Goal: Task Accomplishment & Management: Manage account settings

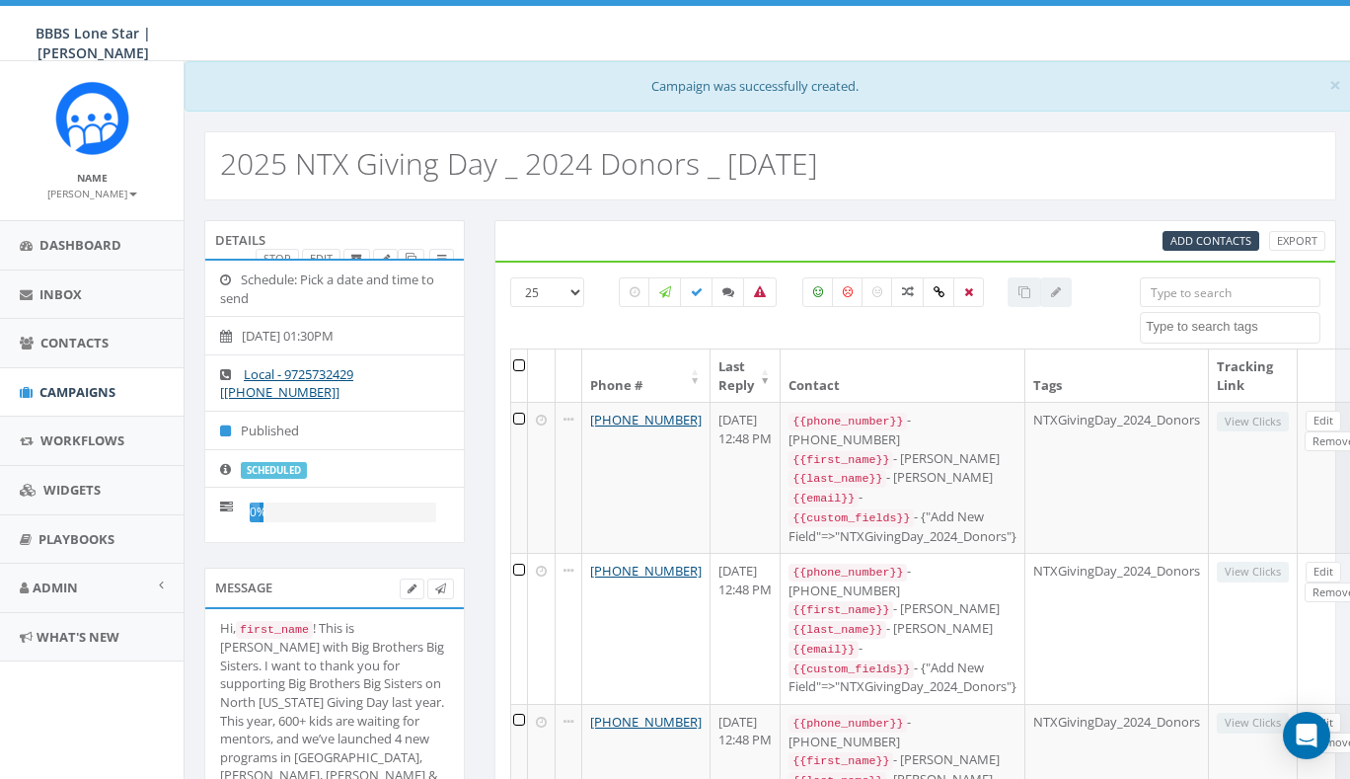
select select
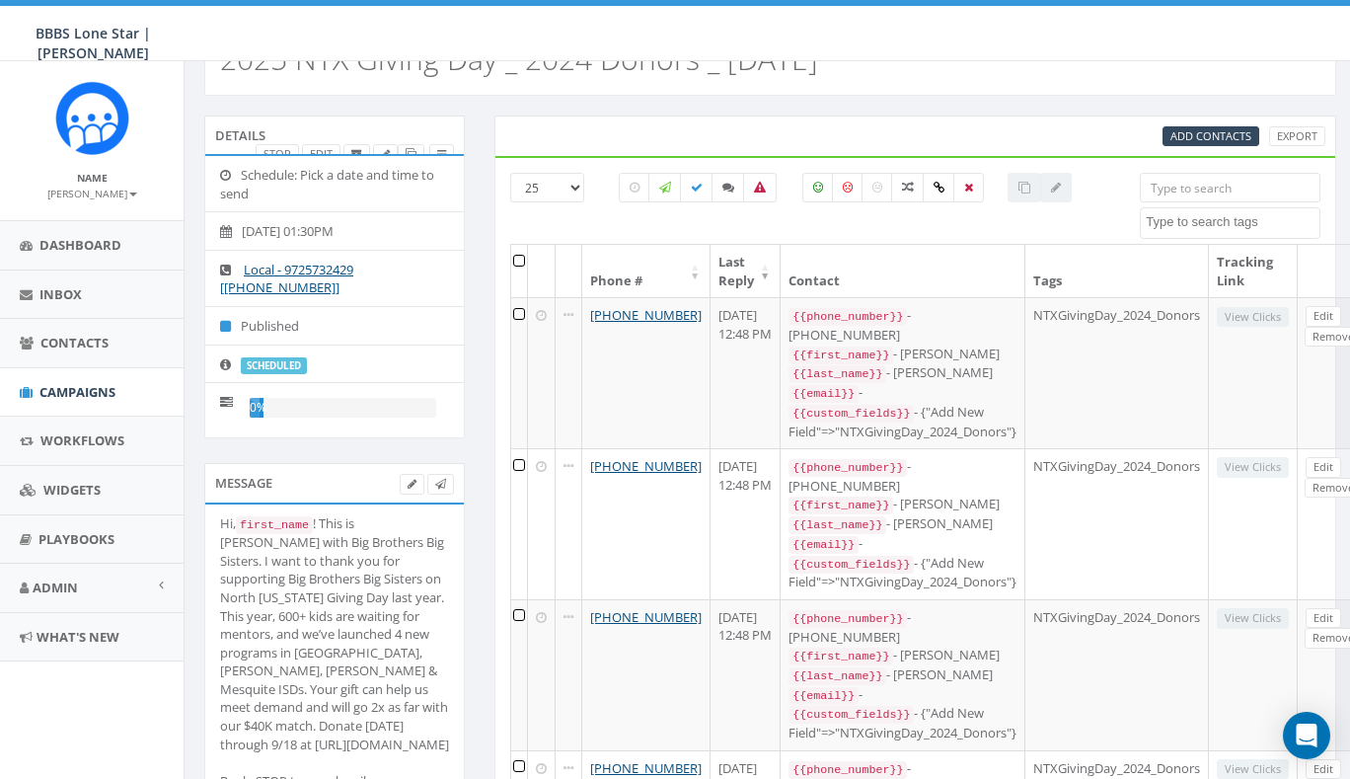
scroll to position [197, 0]
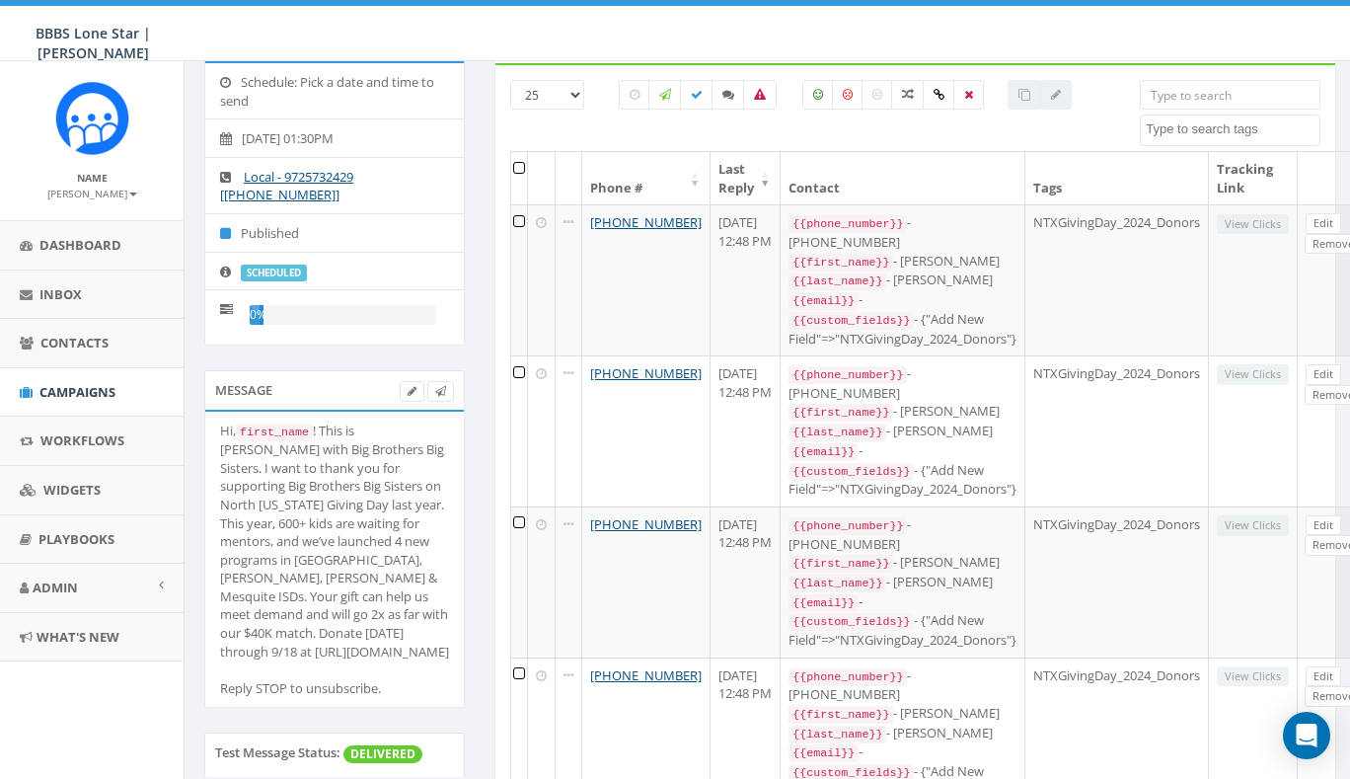
click at [74, 384] on span "Campaigns" at bounding box center [77, 392] width 76 height 18
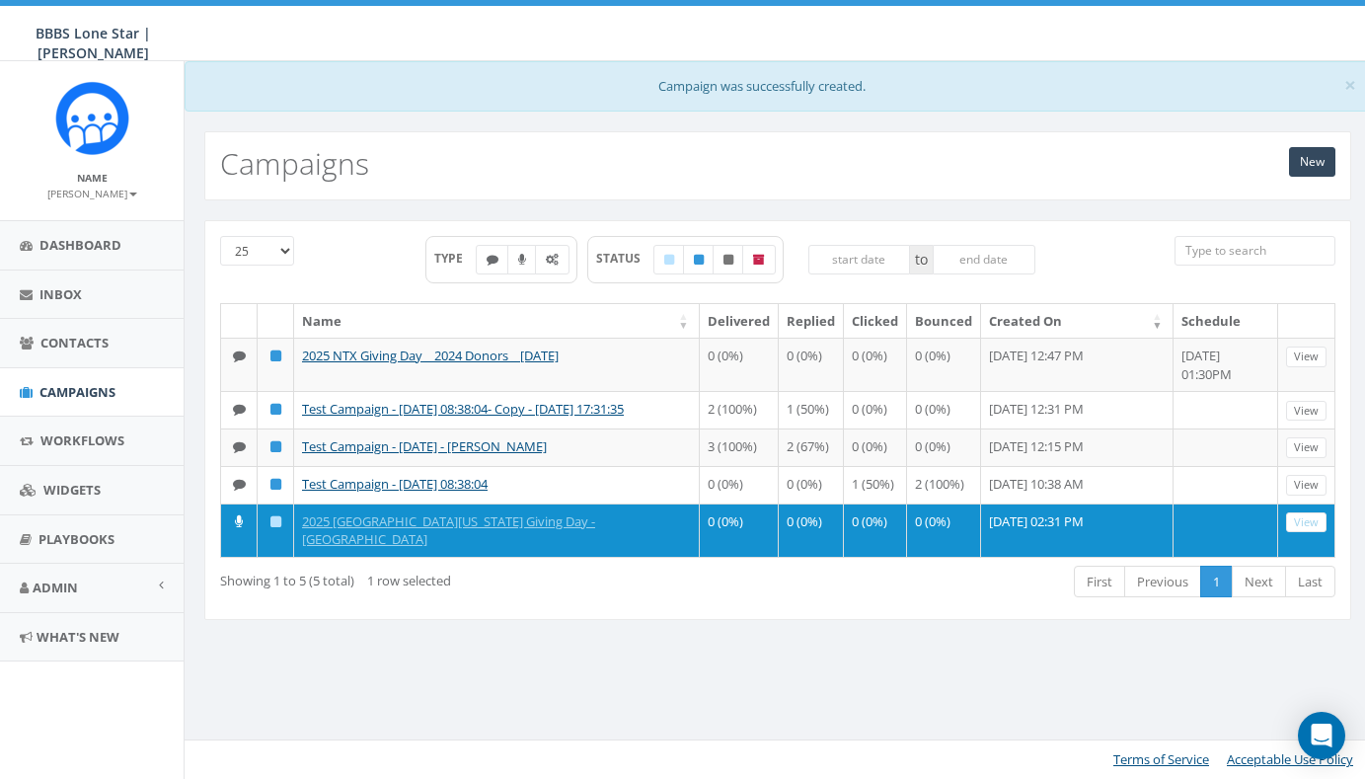
click at [500, 645] on div "25 50 100 TYPE STATUS to Name Delivered Replied Clicked Bounced Created On Sche…" at bounding box center [778, 432] width 1176 height 424
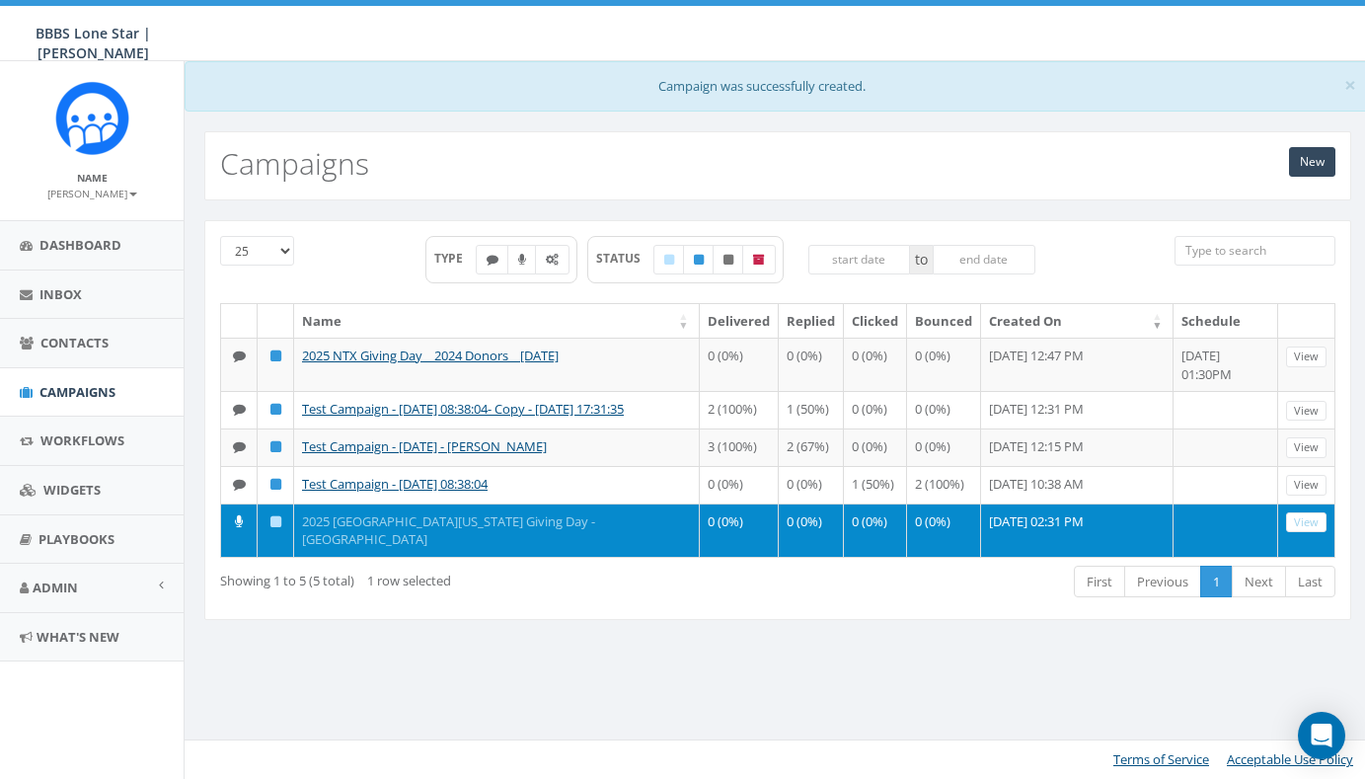
click at [411, 549] on link "2025 [GEOGRAPHIC_DATA][US_STATE] Giving Day - [GEOGRAPHIC_DATA]" at bounding box center [448, 530] width 293 height 37
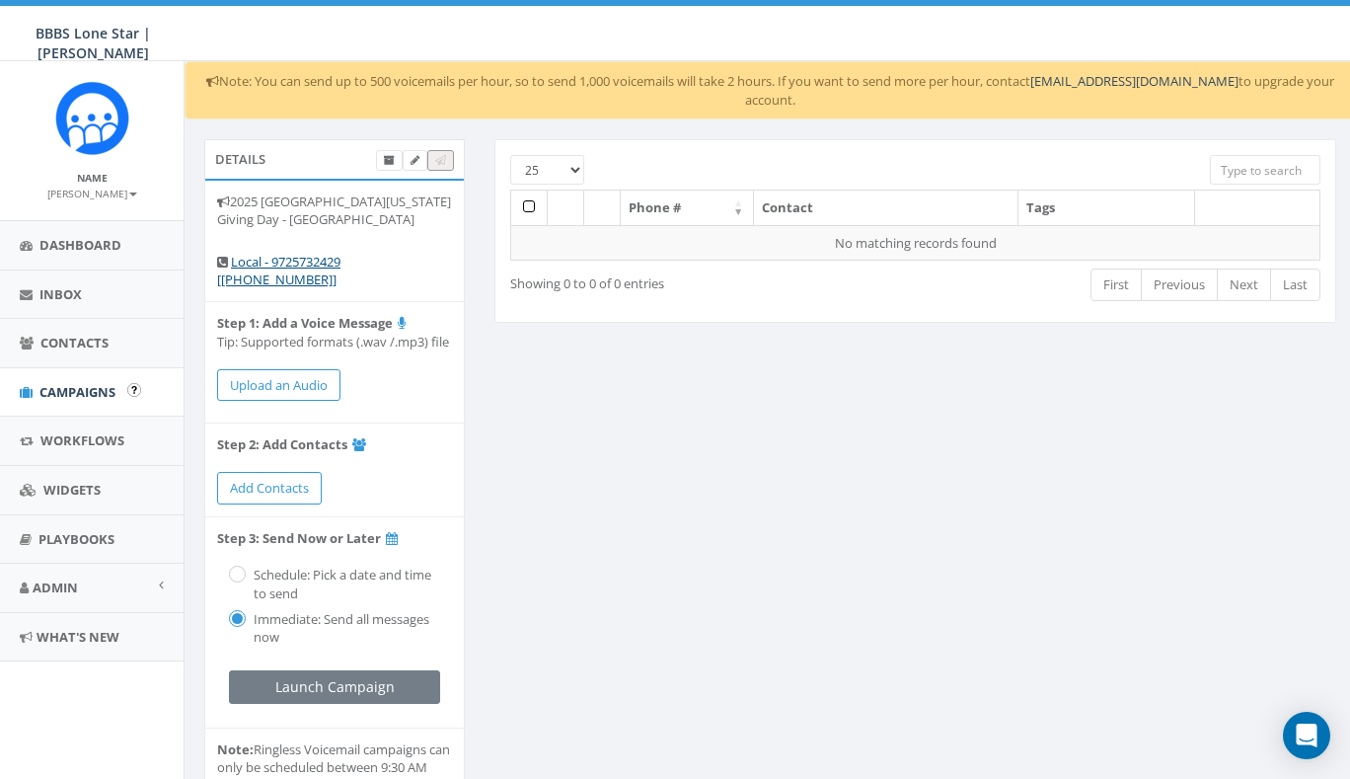
click at [65, 386] on span "Campaigns" at bounding box center [77, 392] width 76 height 18
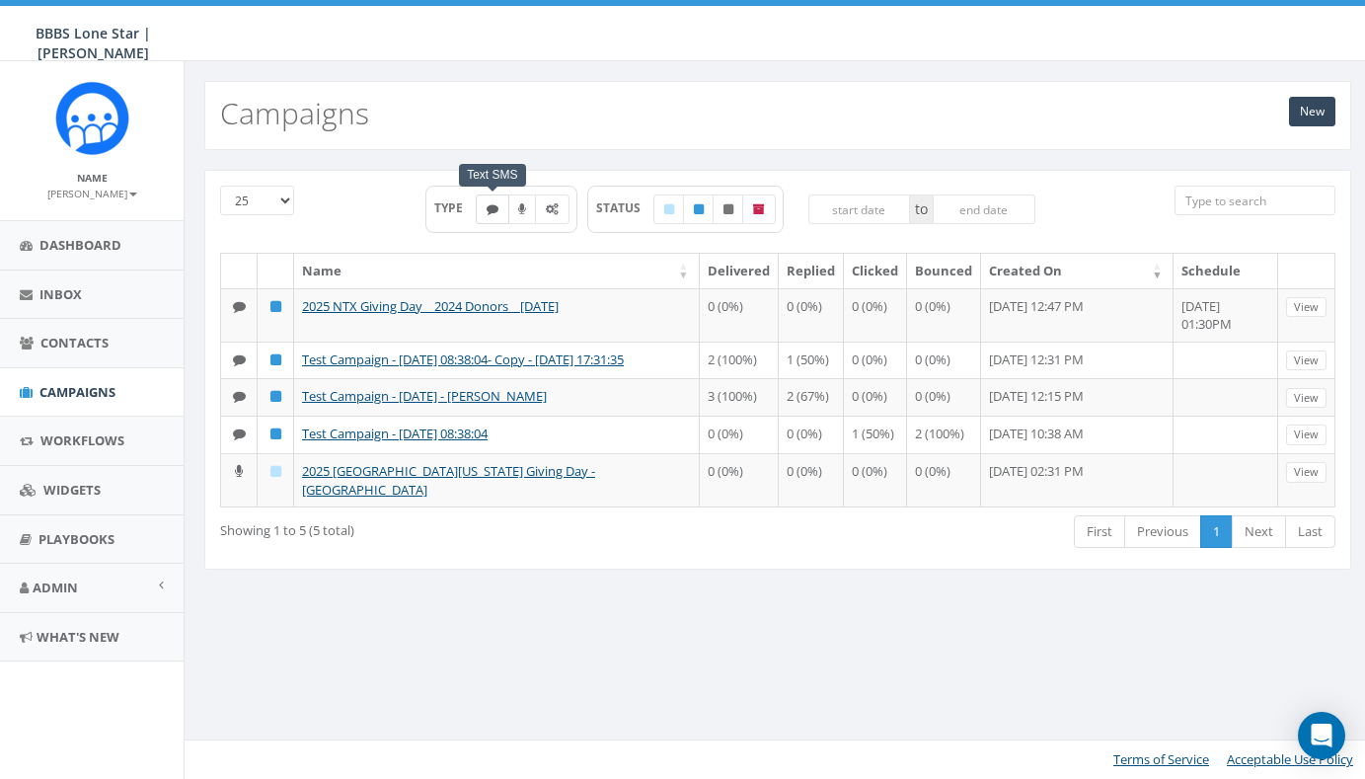
click at [493, 213] on icon at bounding box center [493, 209] width 12 height 12
checkbox input "true"
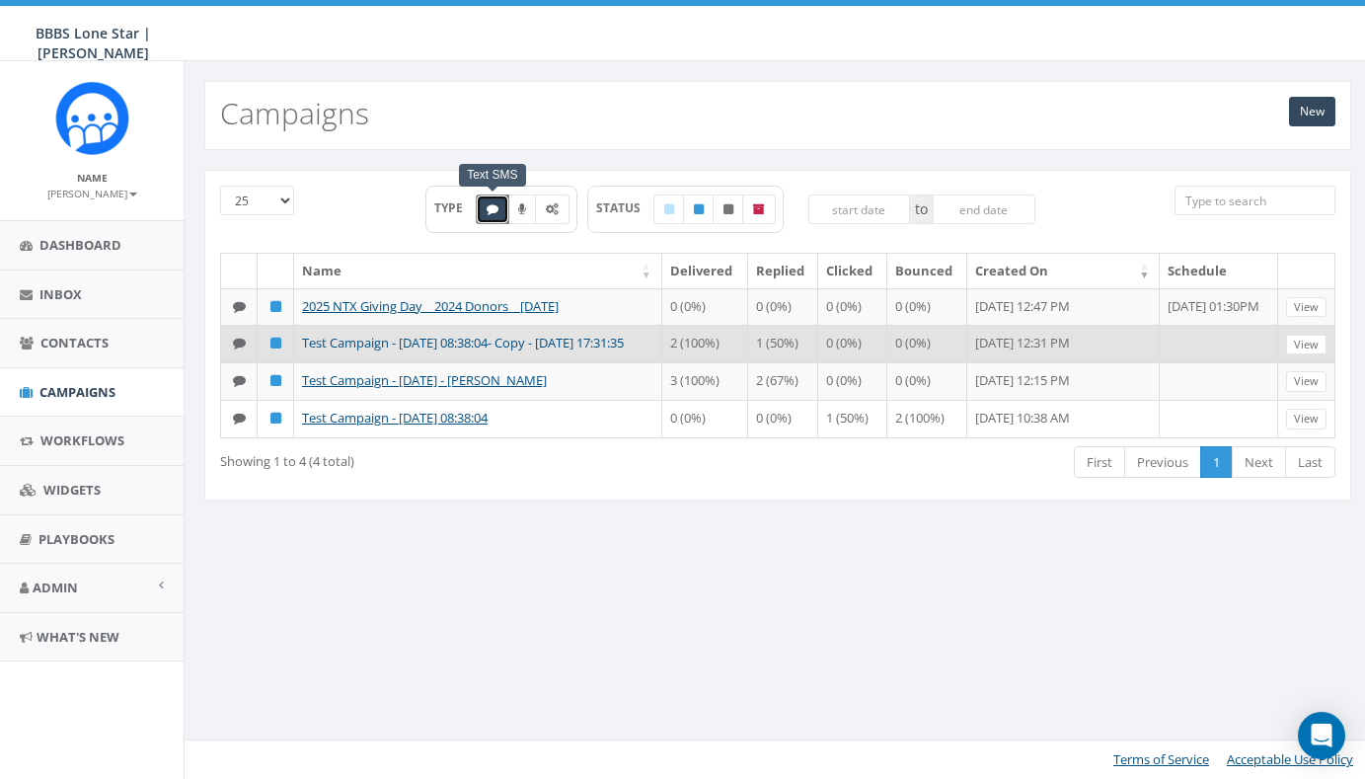
click at [473, 351] on link "Test Campaign - [DATE] 08:38:04- Copy - [DATE] 17:31:35" at bounding box center [463, 343] width 322 height 18
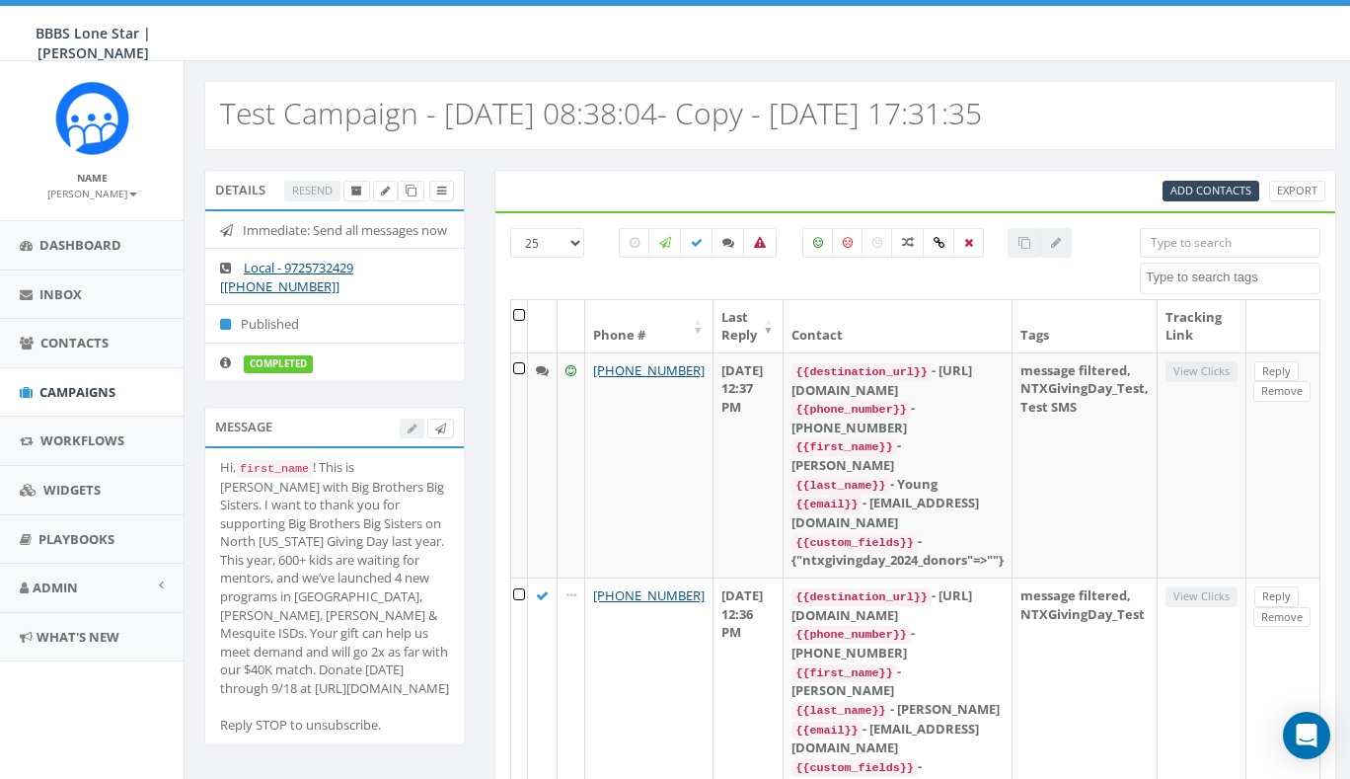
select select
click at [657, 278] on div at bounding box center [846, 278] width 482 height 22
click at [412, 438] on div at bounding box center [427, 427] width 54 height 21
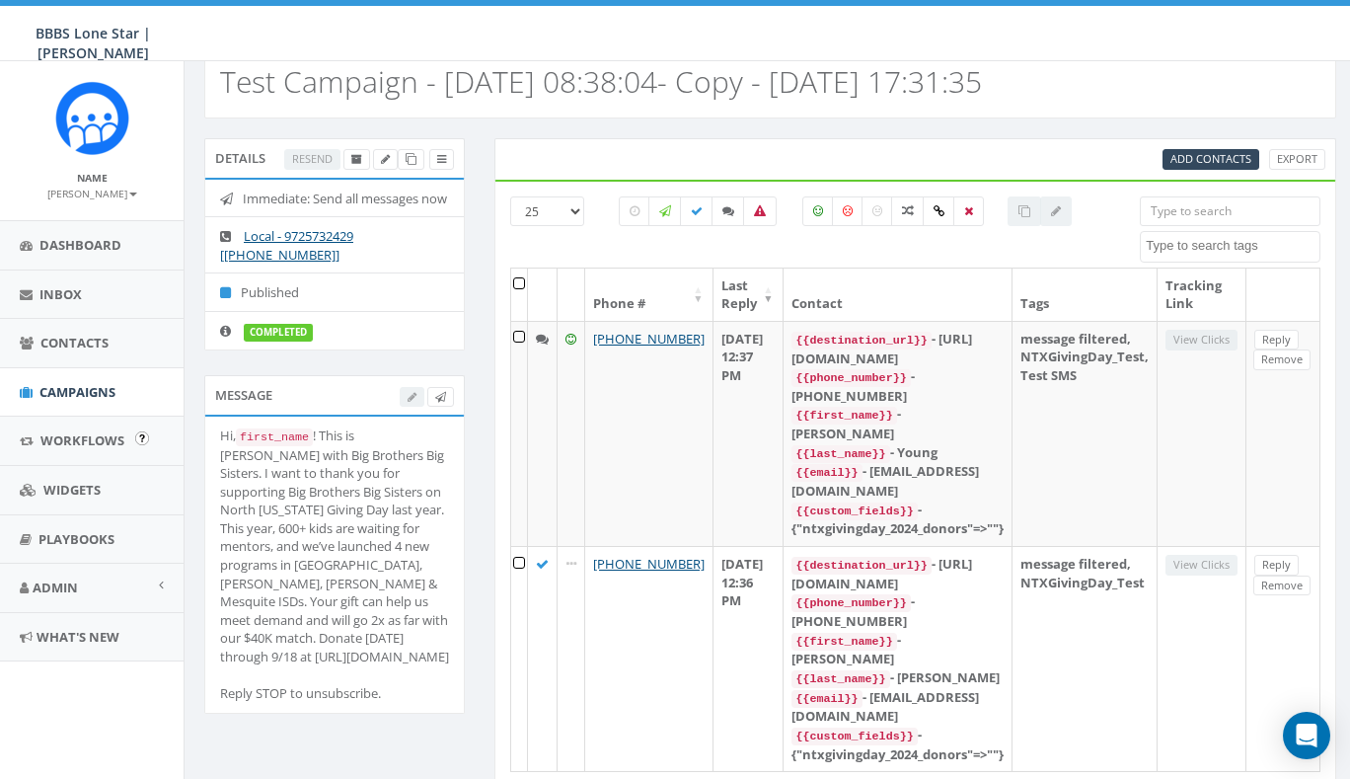
click at [77, 388] on span "Campaigns" at bounding box center [77, 392] width 76 height 18
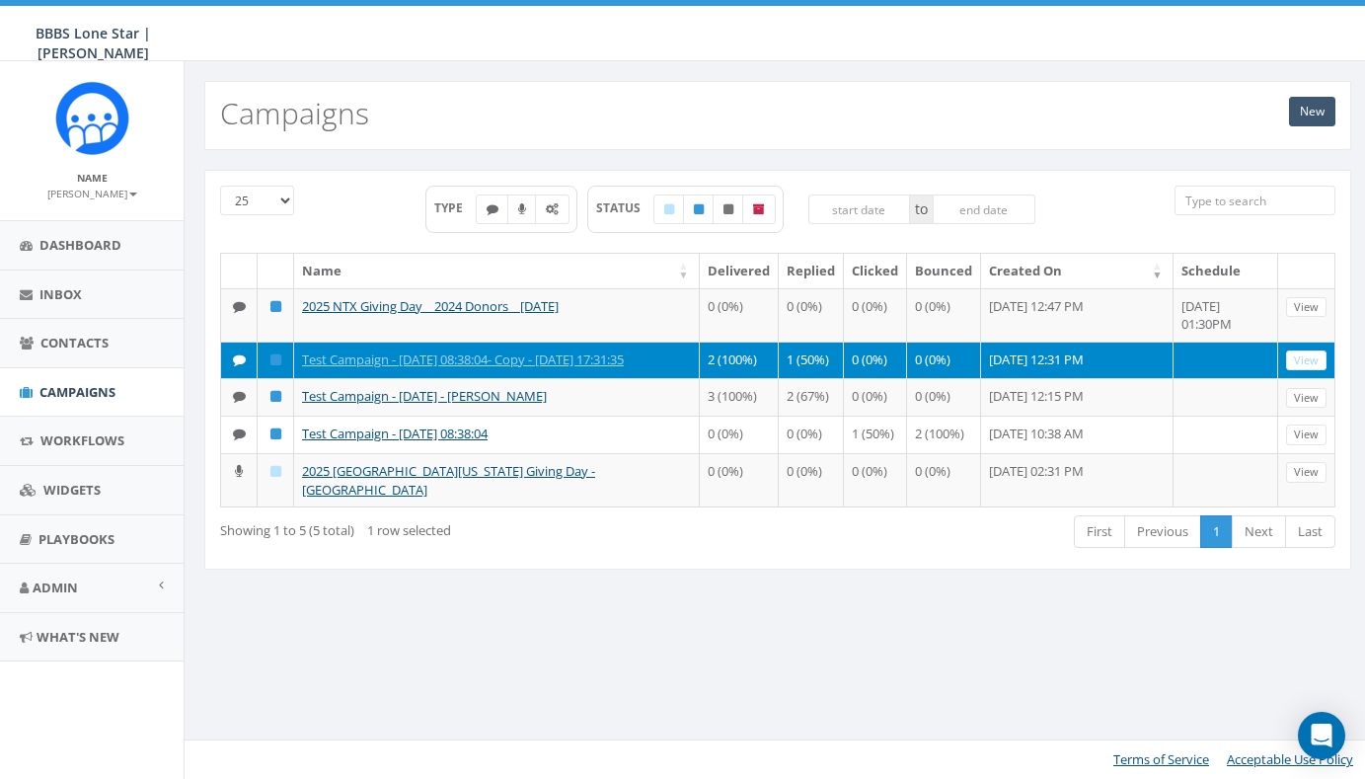
click at [1314, 107] on link "New" at bounding box center [1312, 112] width 46 height 30
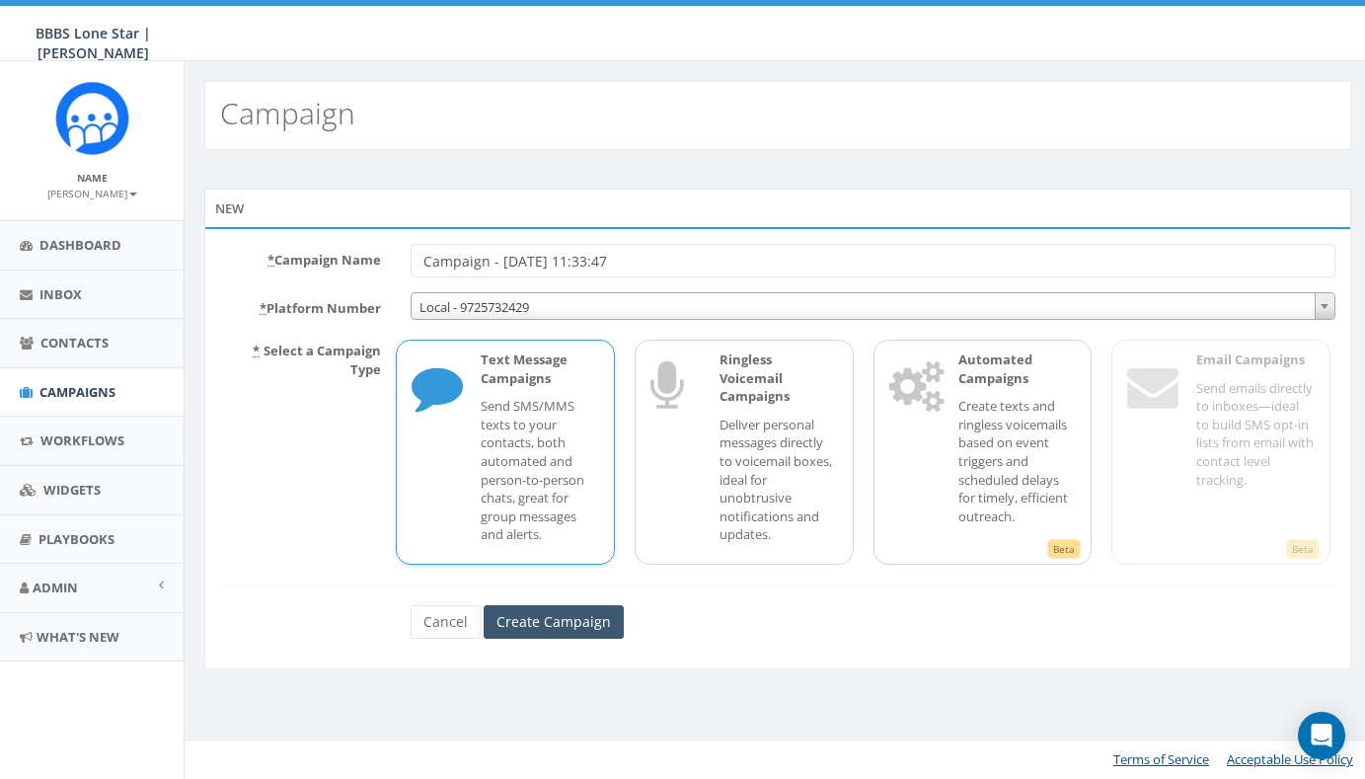
click at [537, 617] on input "Create Campaign" at bounding box center [554, 622] width 140 height 34
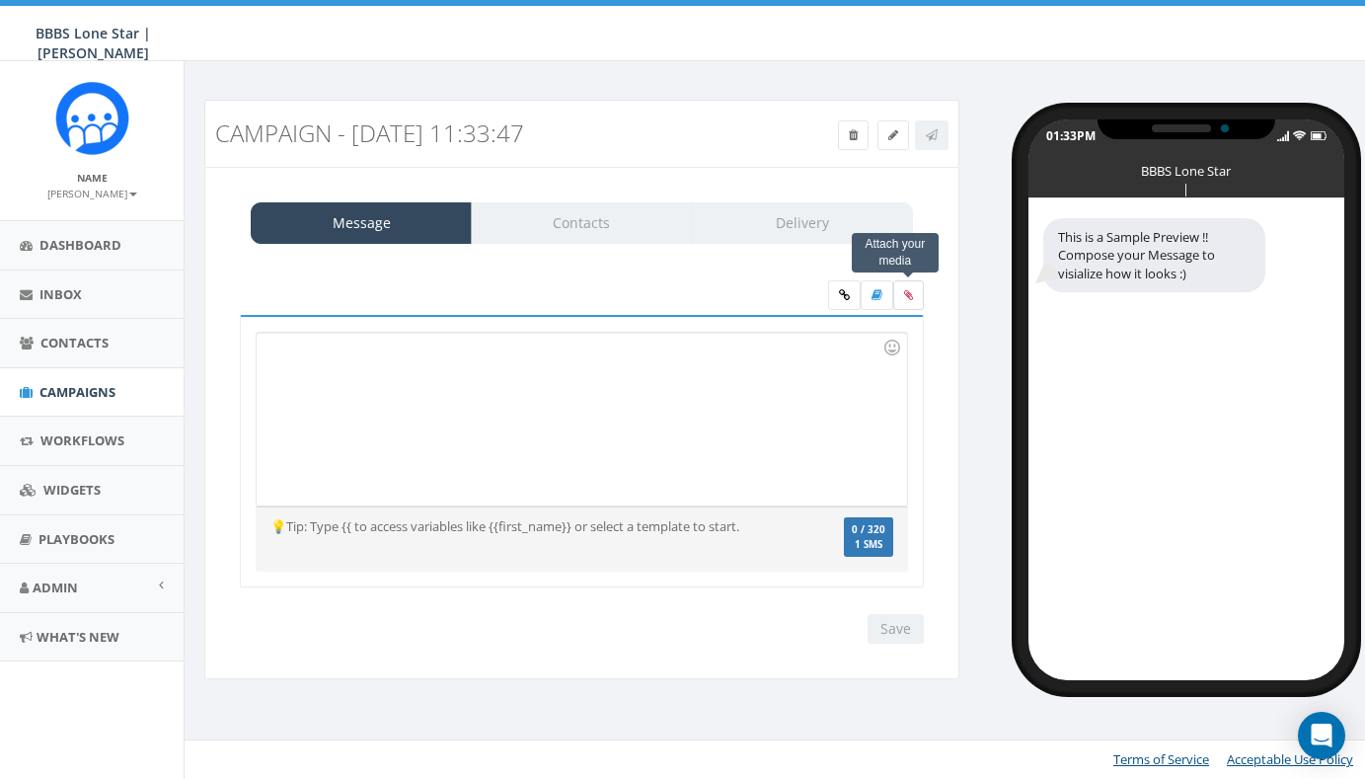
click at [901, 299] on label at bounding box center [908, 295] width 31 height 30
click at [0, 0] on input "file" at bounding box center [0, 0] width 0 height 0
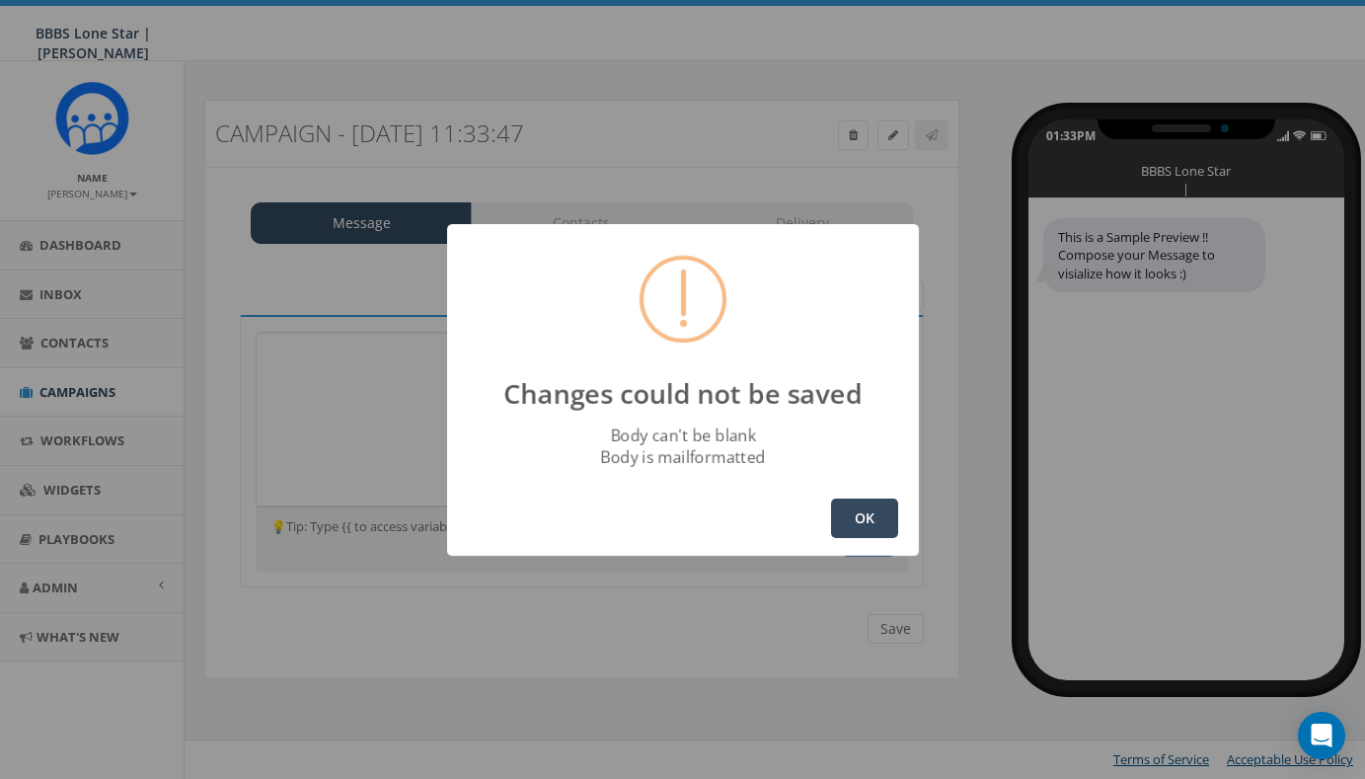
click at [870, 523] on button "OK" at bounding box center [864, 517] width 67 height 39
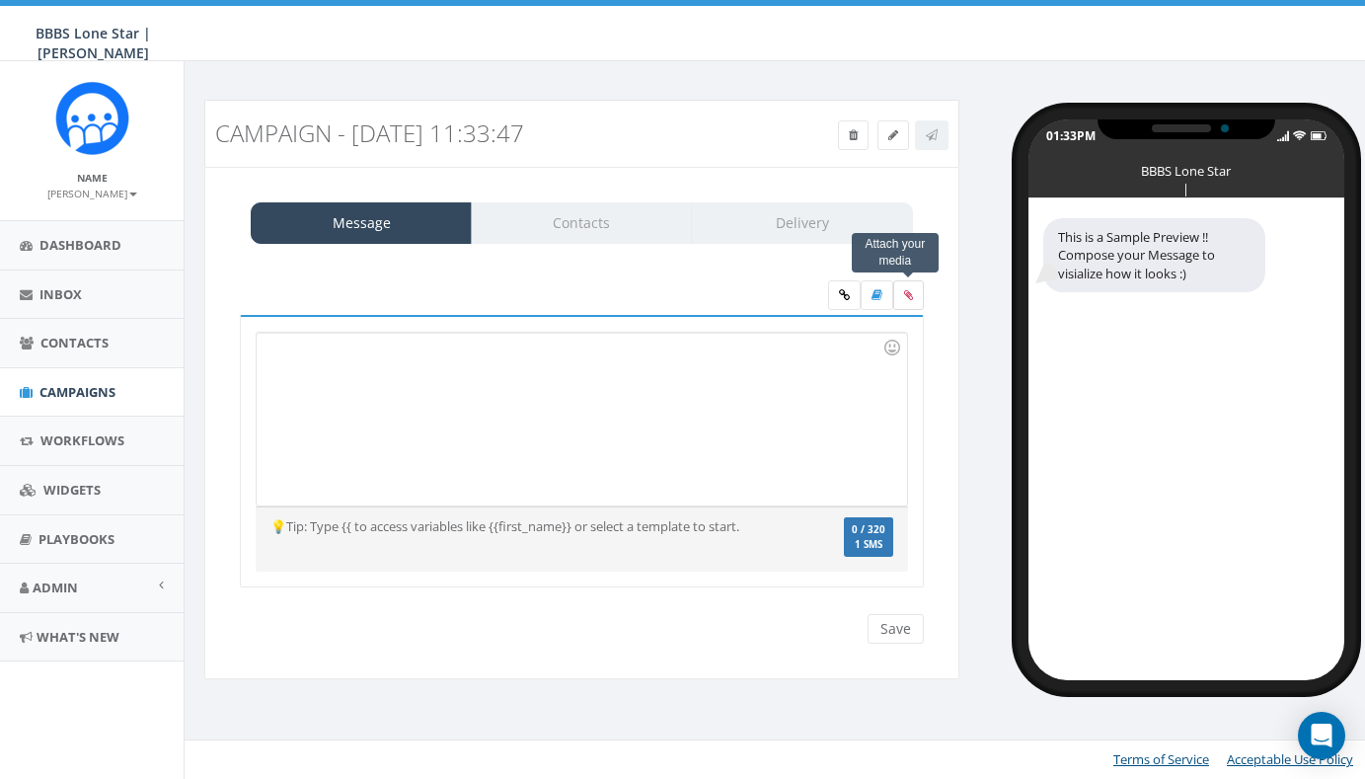
click at [909, 296] on icon at bounding box center [908, 295] width 9 height 12
click at [0, 0] on input "file" at bounding box center [0, 0] width 0 height 0
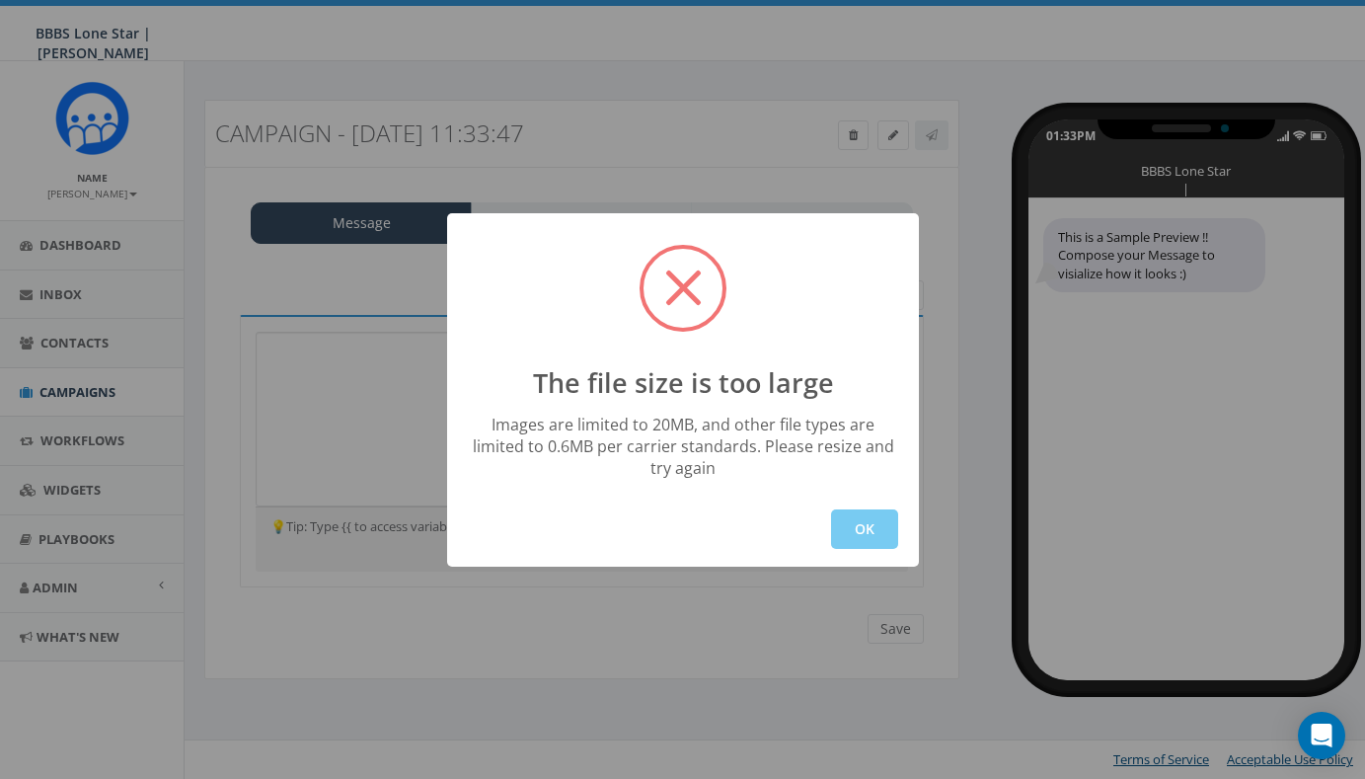
click at [872, 532] on button "OK" at bounding box center [864, 528] width 67 height 39
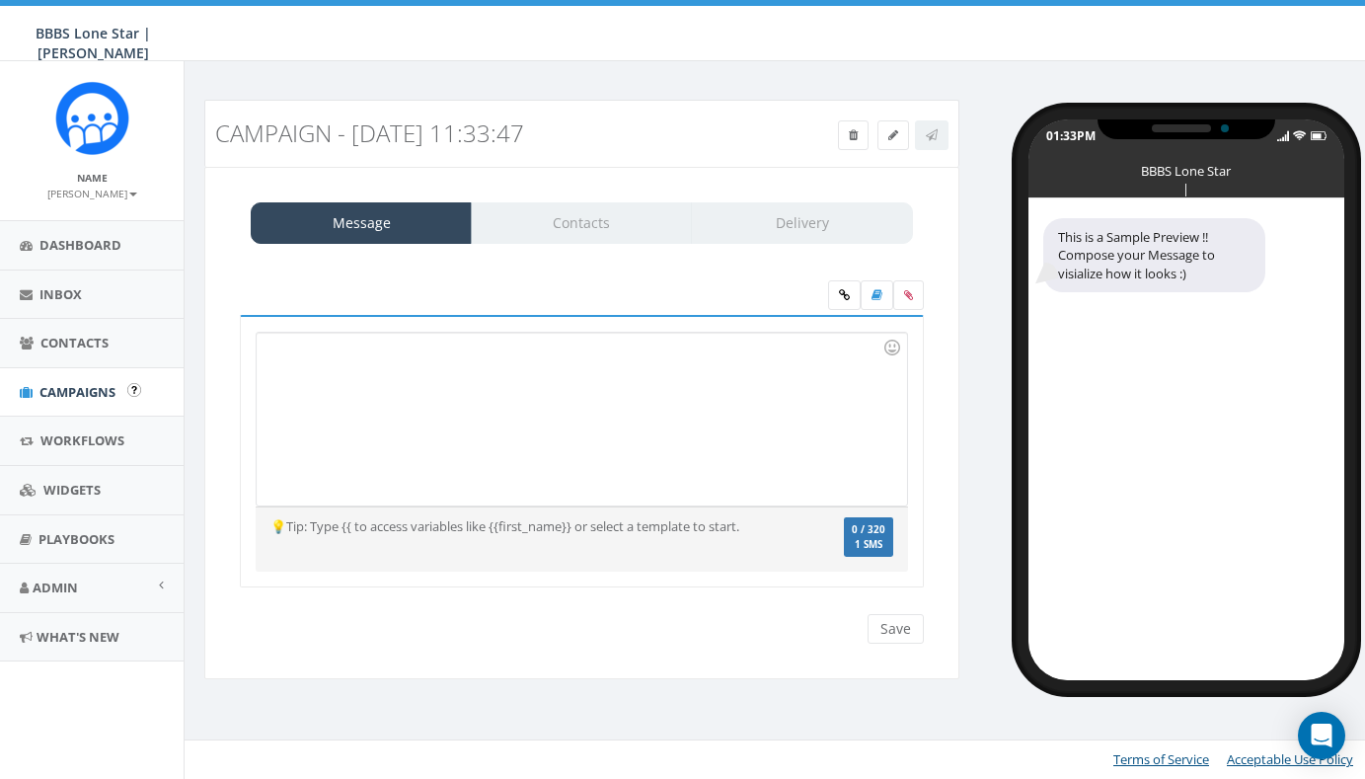
click at [88, 386] on span "Campaigns" at bounding box center [77, 392] width 76 height 18
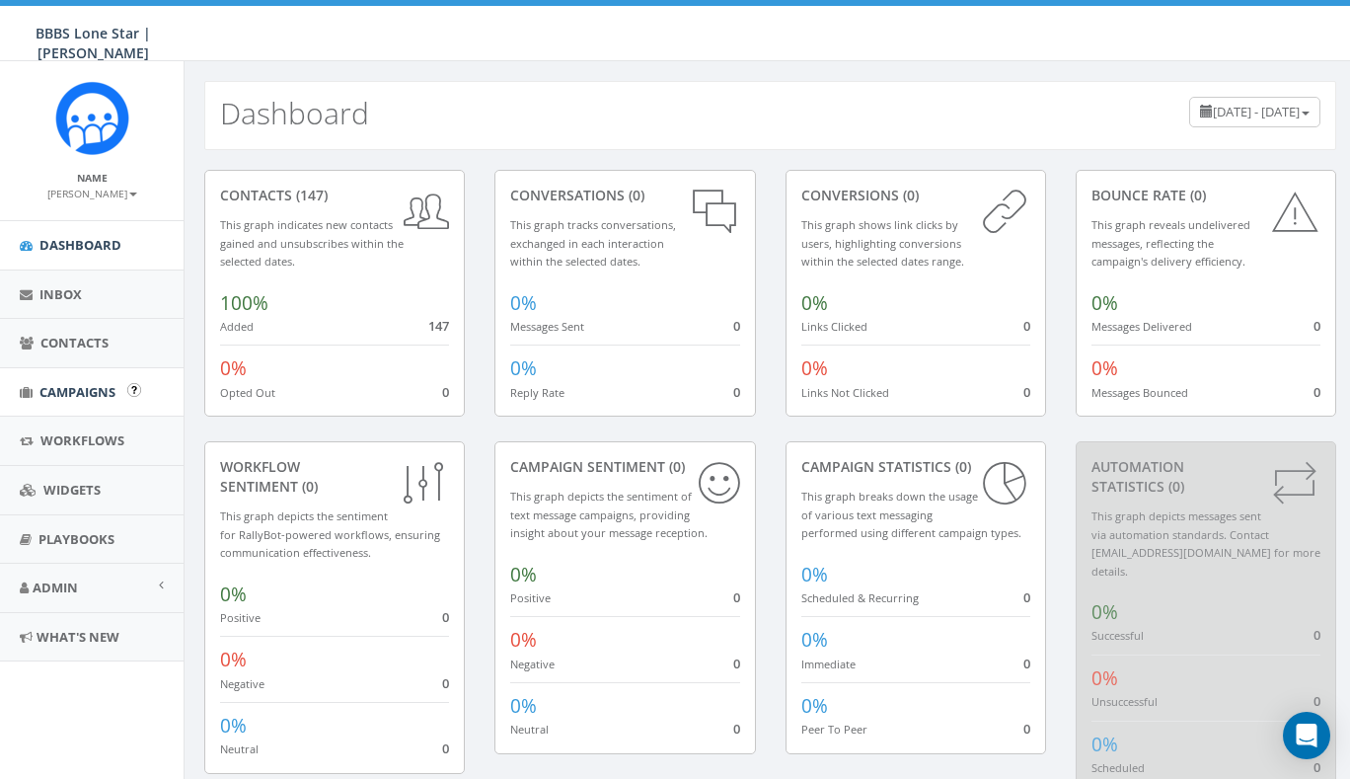
click at [68, 395] on span "Campaigns" at bounding box center [77, 392] width 76 height 18
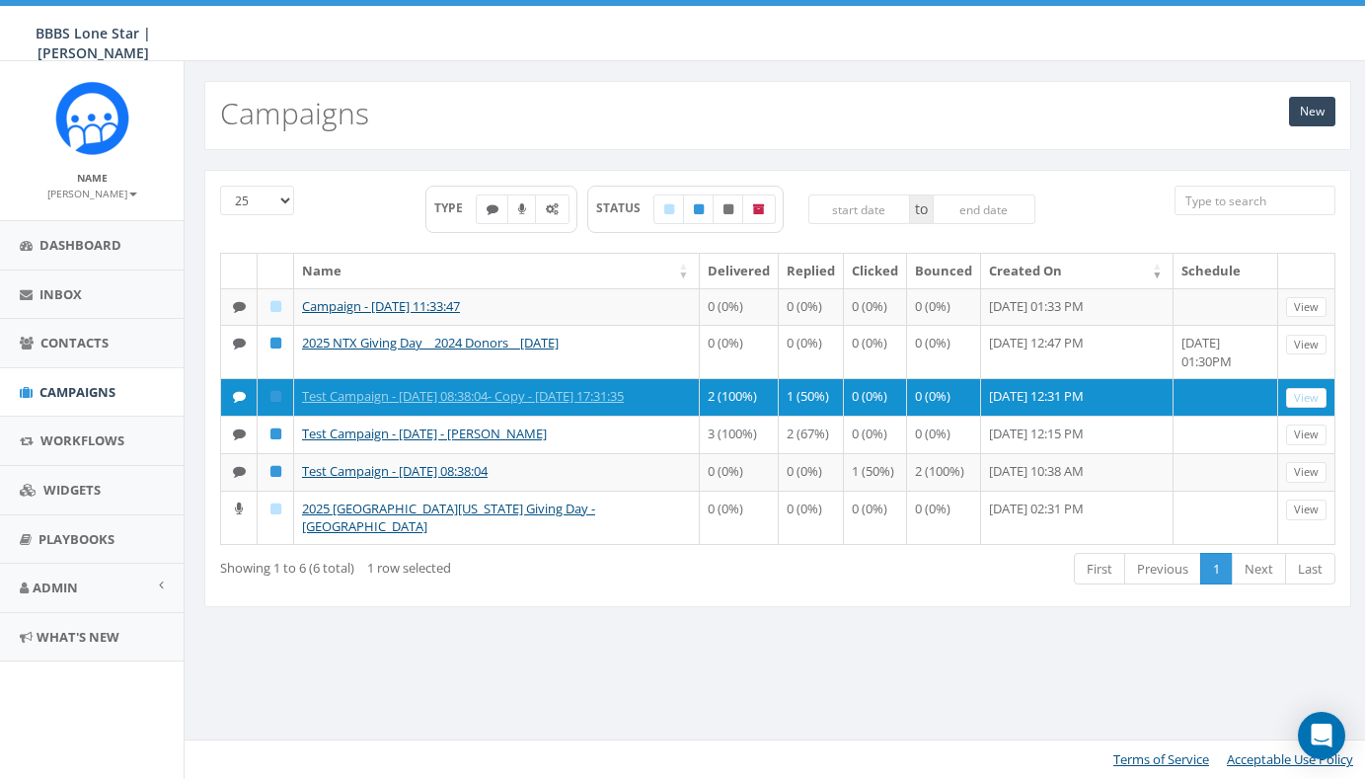
click at [523, 607] on div "25 50 100 TYPE STATUS to Name Delivered Replied Clicked Bounced Created On Sche…" at bounding box center [777, 388] width 1147 height 437
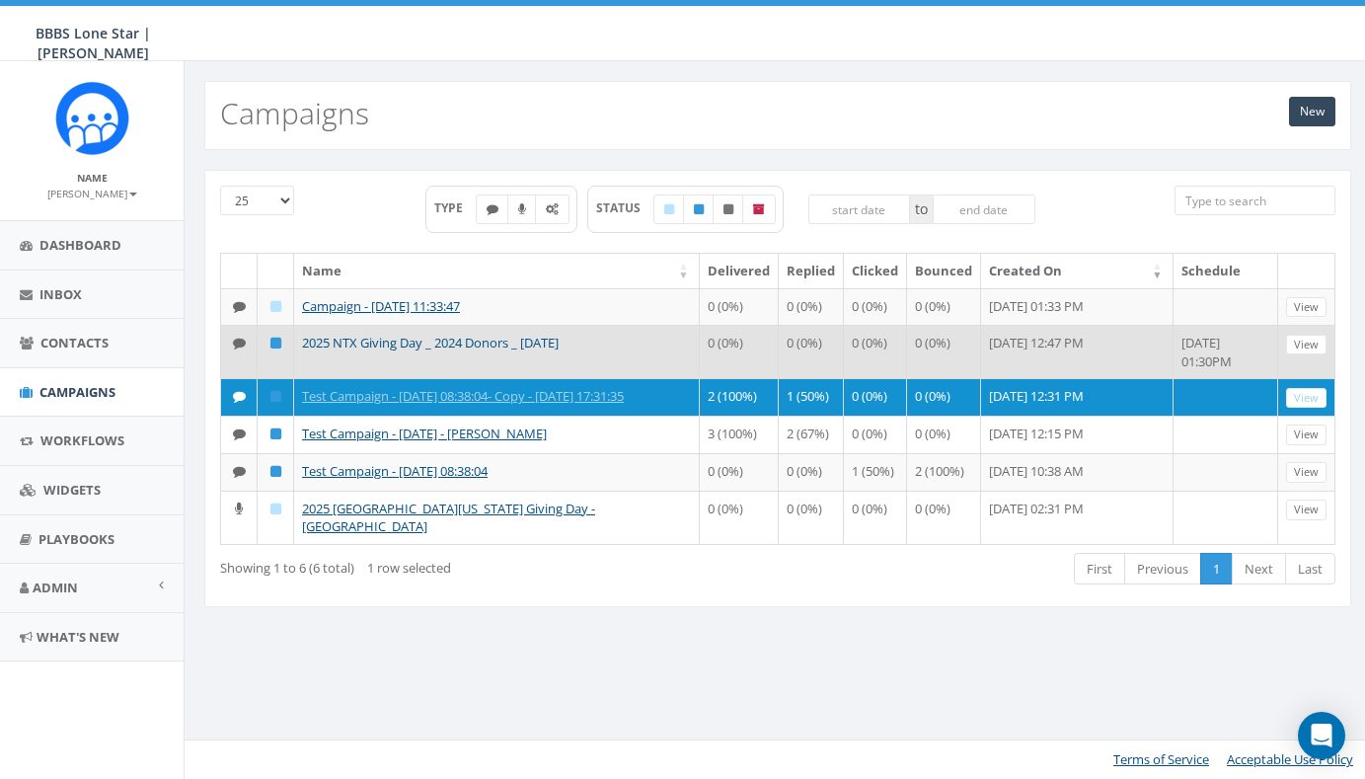
click at [509, 351] on link "2025 NTX Giving Day _ 2024 Donors _ 9/9/25" at bounding box center [430, 343] width 257 height 18
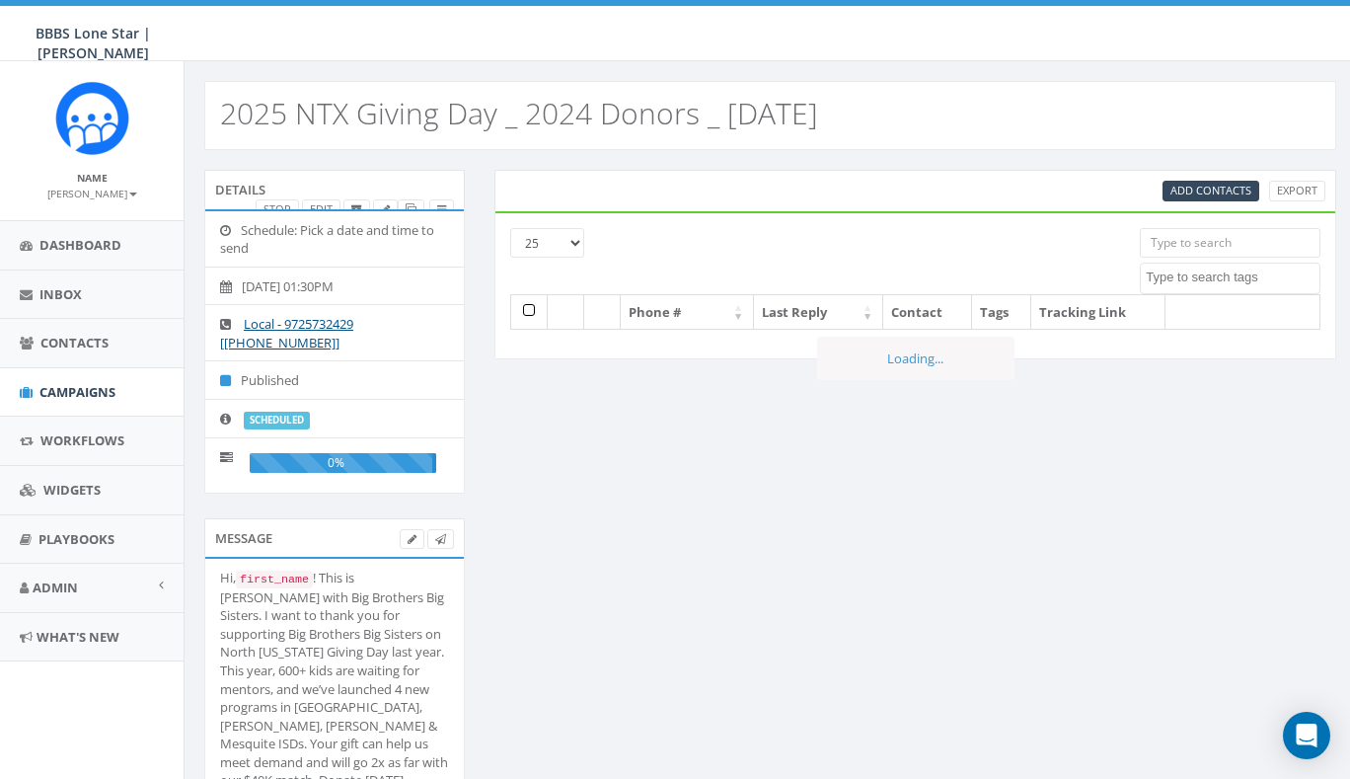
select select
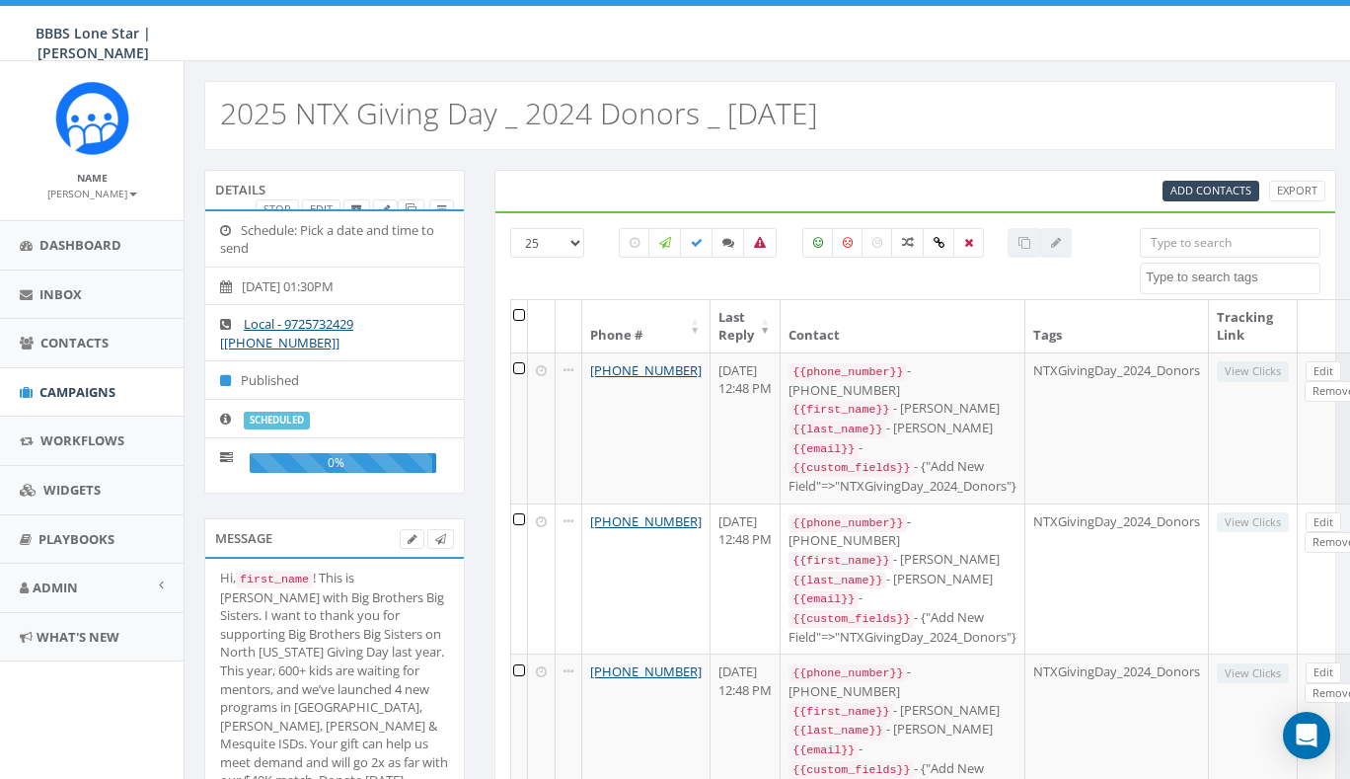
click at [276, 416] on label "scheduled" at bounding box center [277, 421] width 66 height 18
click at [225, 417] on icon at bounding box center [230, 419] width 21 height 13
click at [225, 228] on icon at bounding box center [230, 230] width 21 height 13
click at [75, 386] on span "Campaigns" at bounding box center [77, 392] width 76 height 18
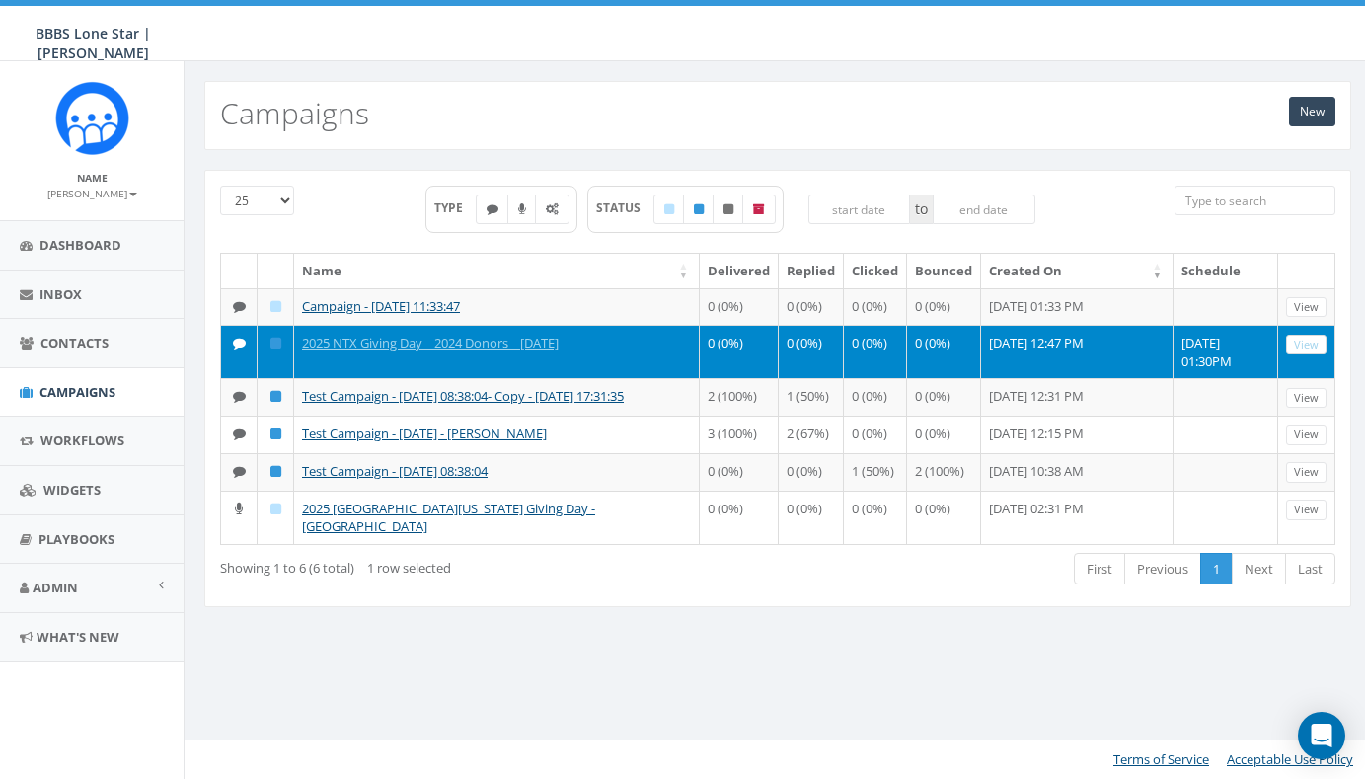
click at [1308, 355] on link "View" at bounding box center [1306, 345] width 40 height 21
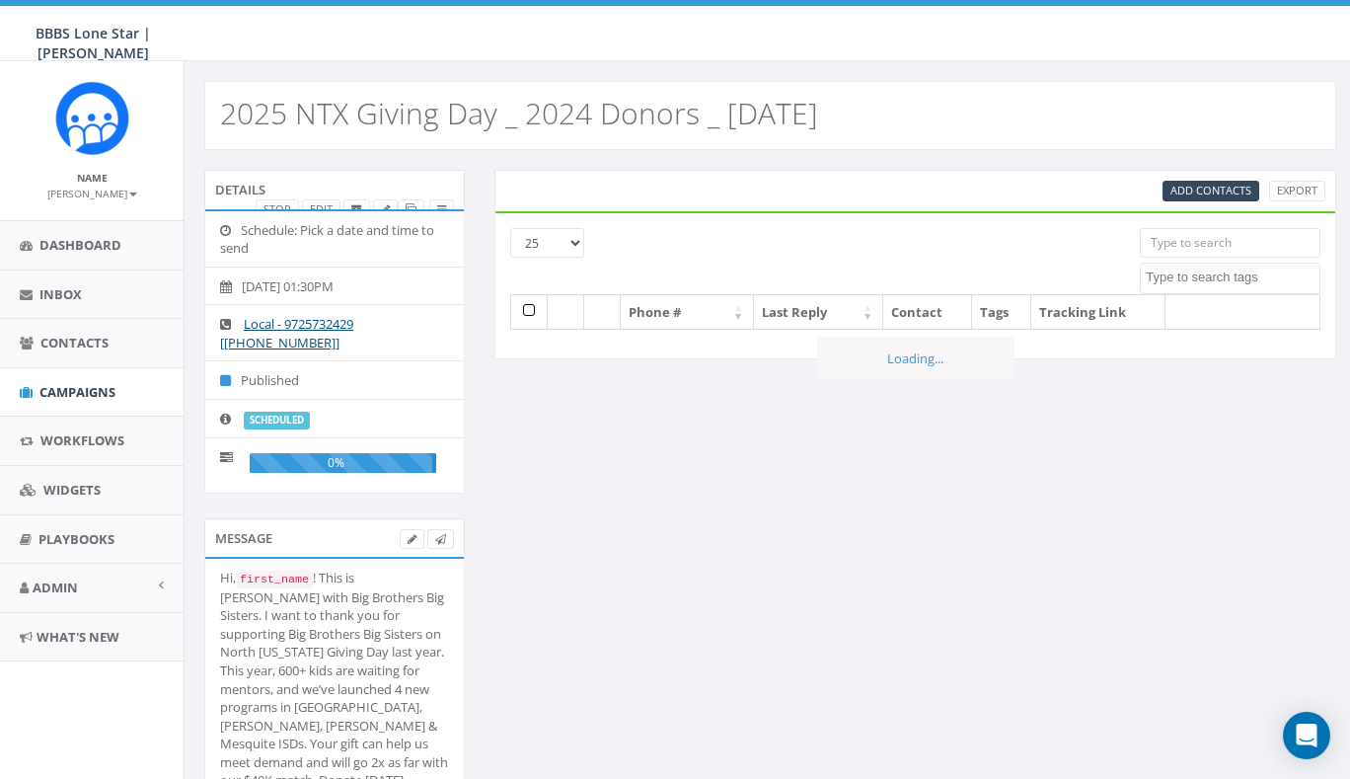
select select
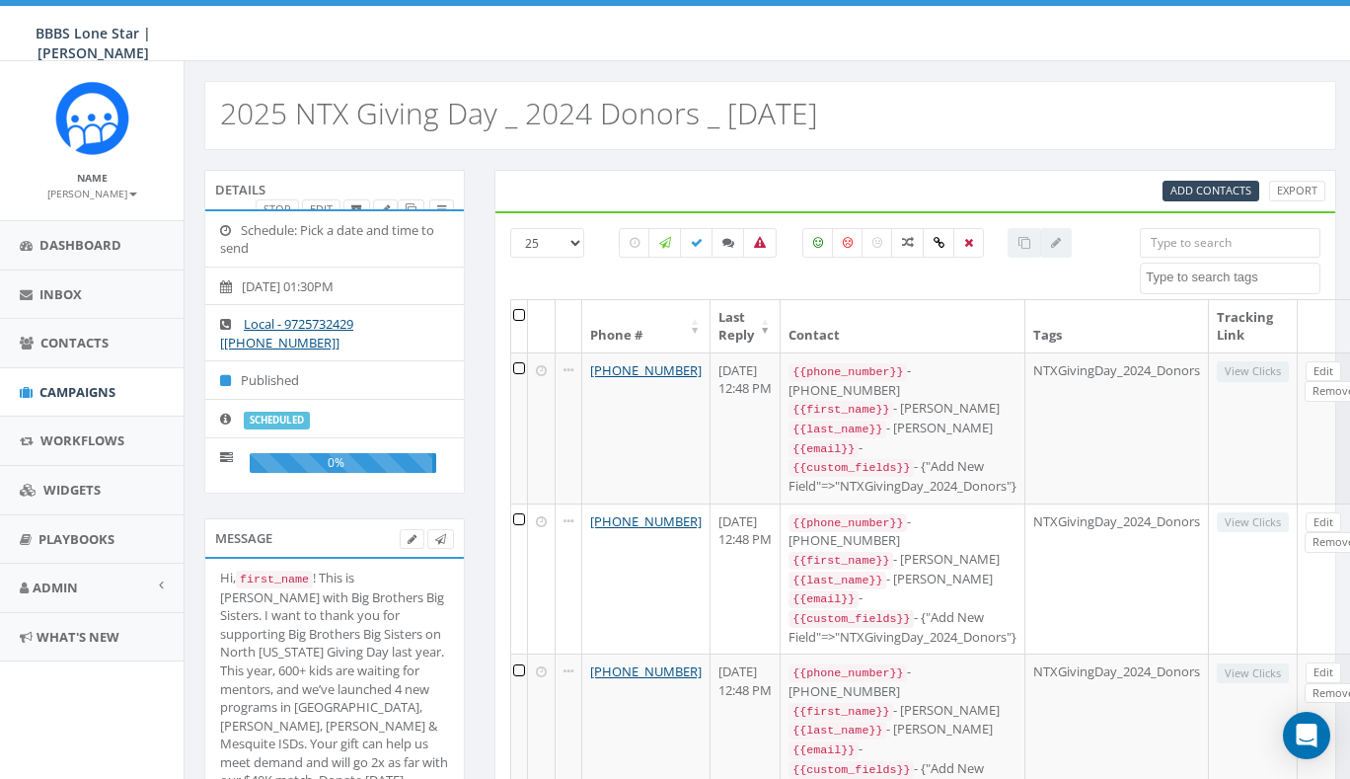
click at [288, 412] on label "scheduled" at bounding box center [277, 421] width 66 height 18
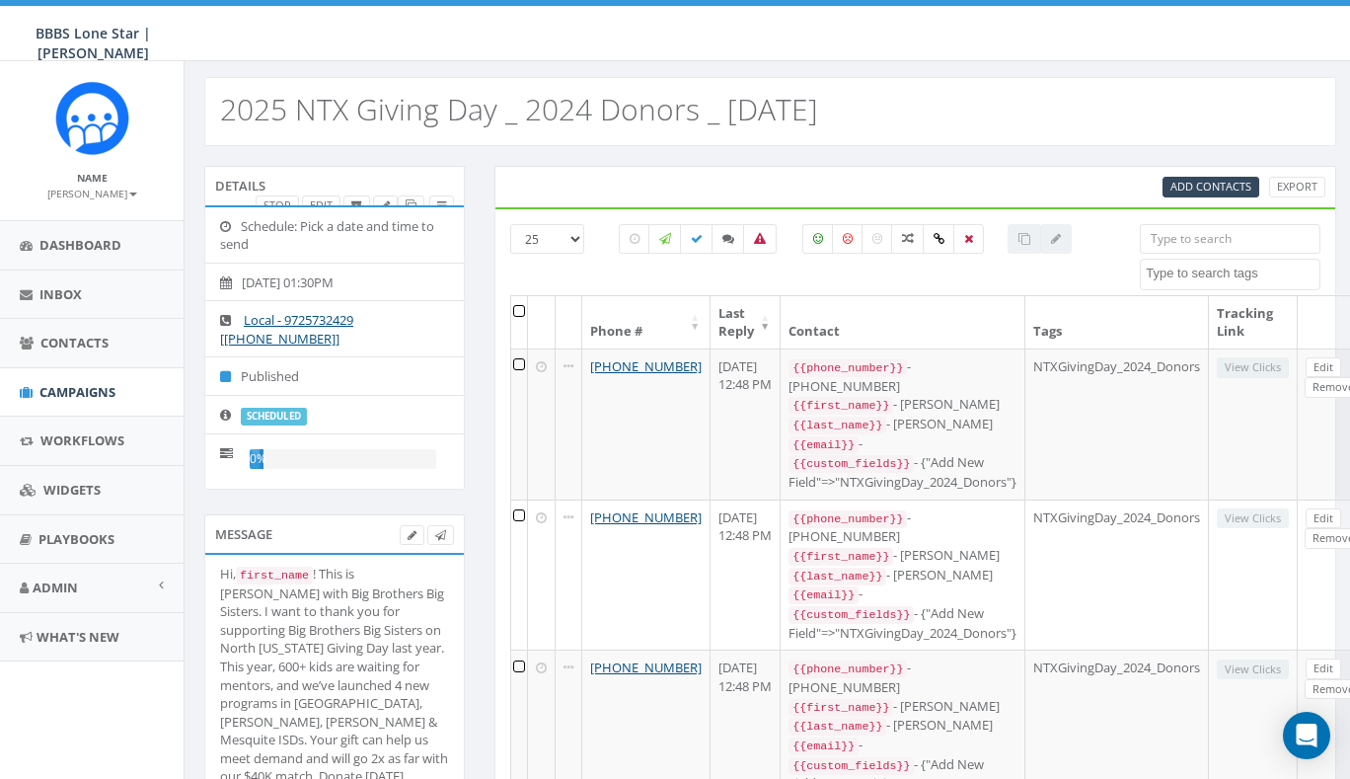
scroll to position [33, 0]
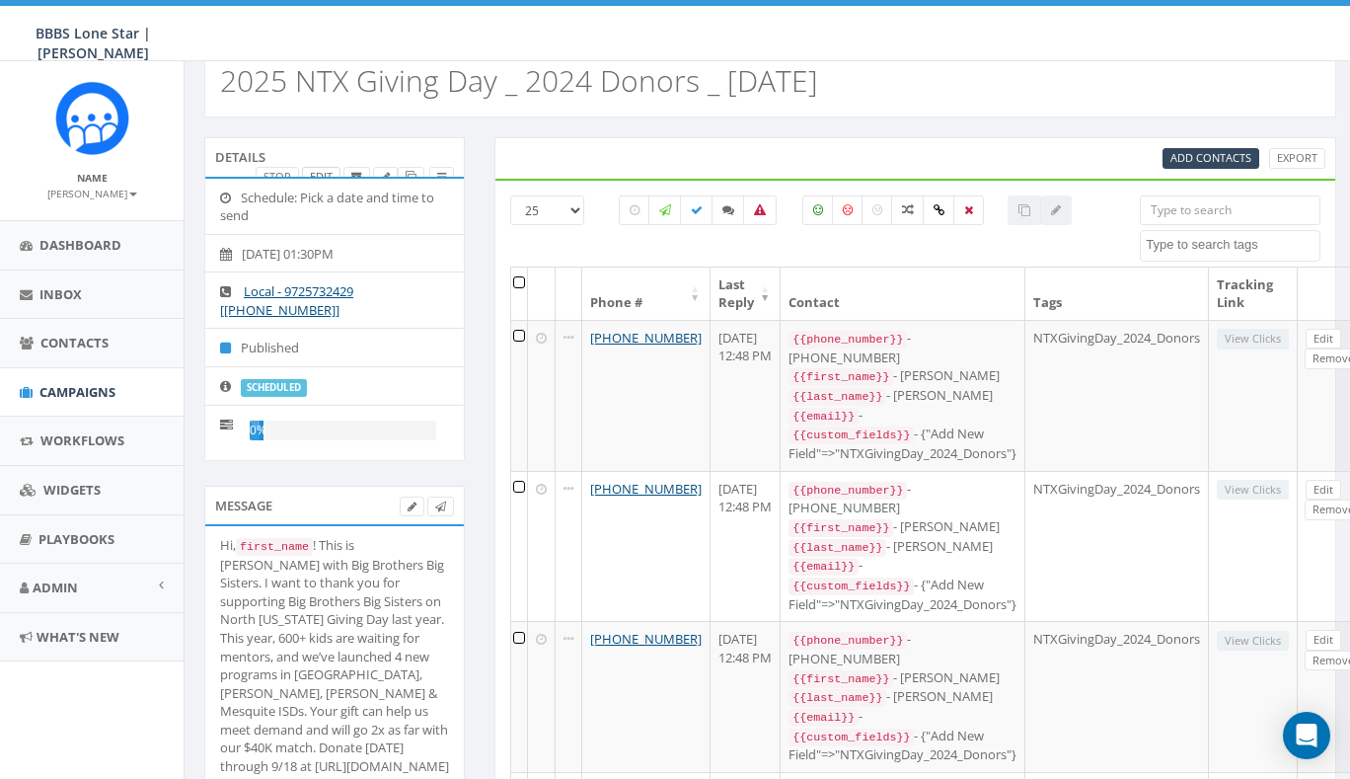
click at [318, 169] on link "Edit" at bounding box center [321, 177] width 38 height 21
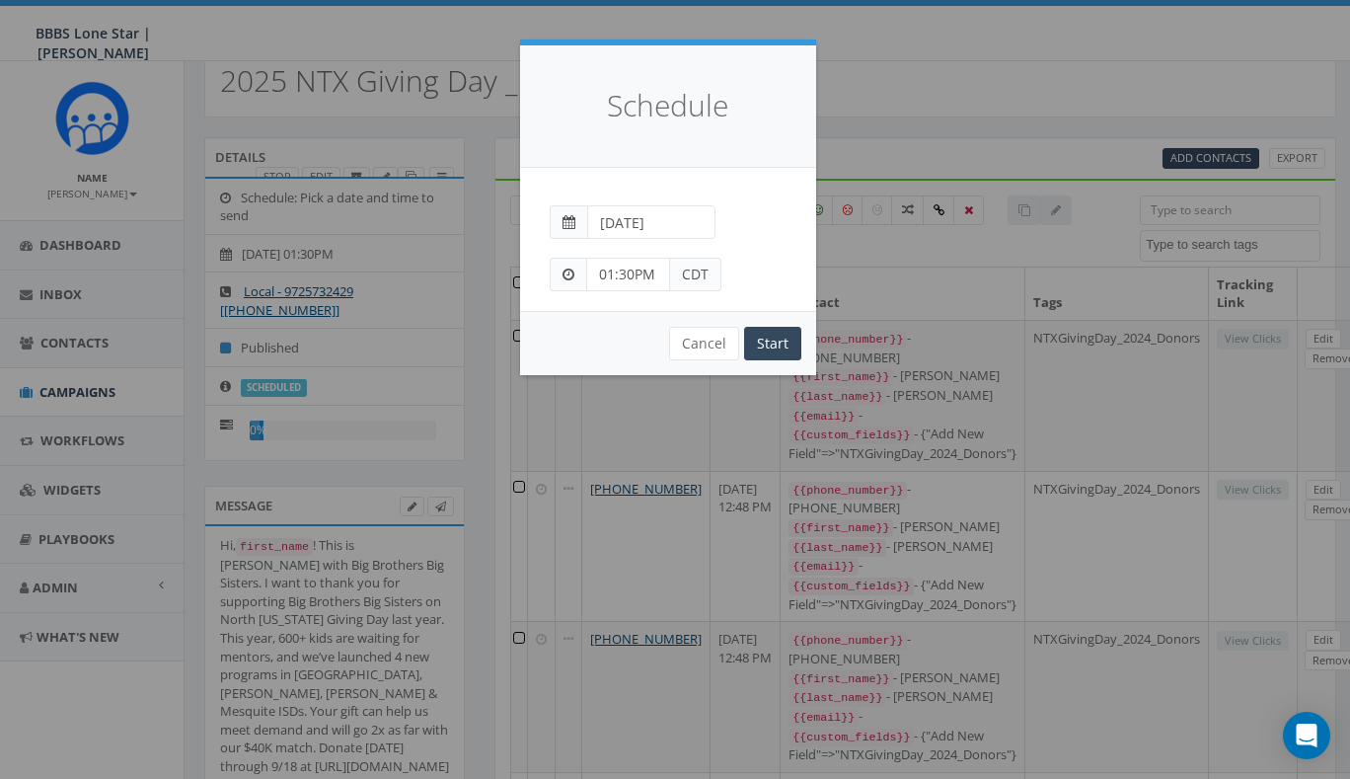
click at [618, 227] on input "2025-09-10" at bounding box center [651, 222] width 128 height 34
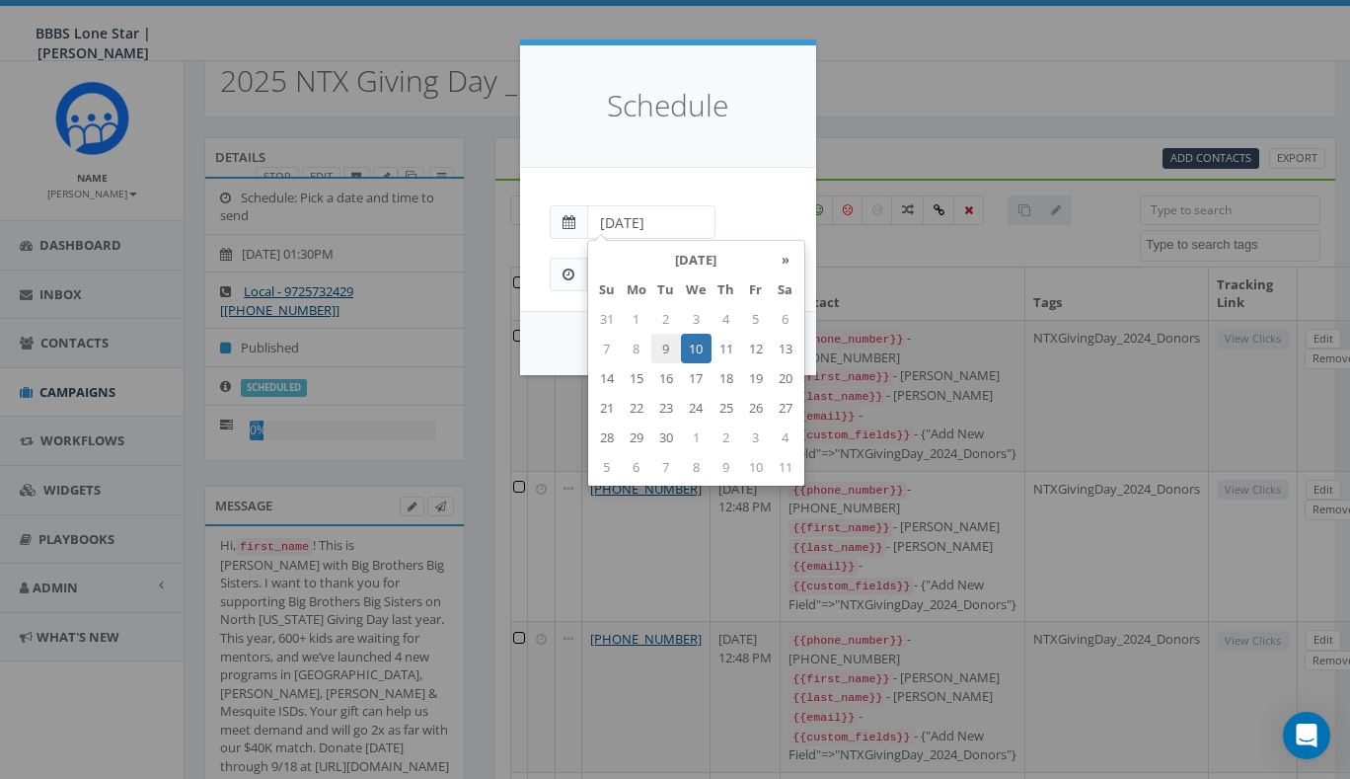
click at [663, 342] on td "9" at bounding box center [666, 349] width 30 height 30
type input "2025-09-09"
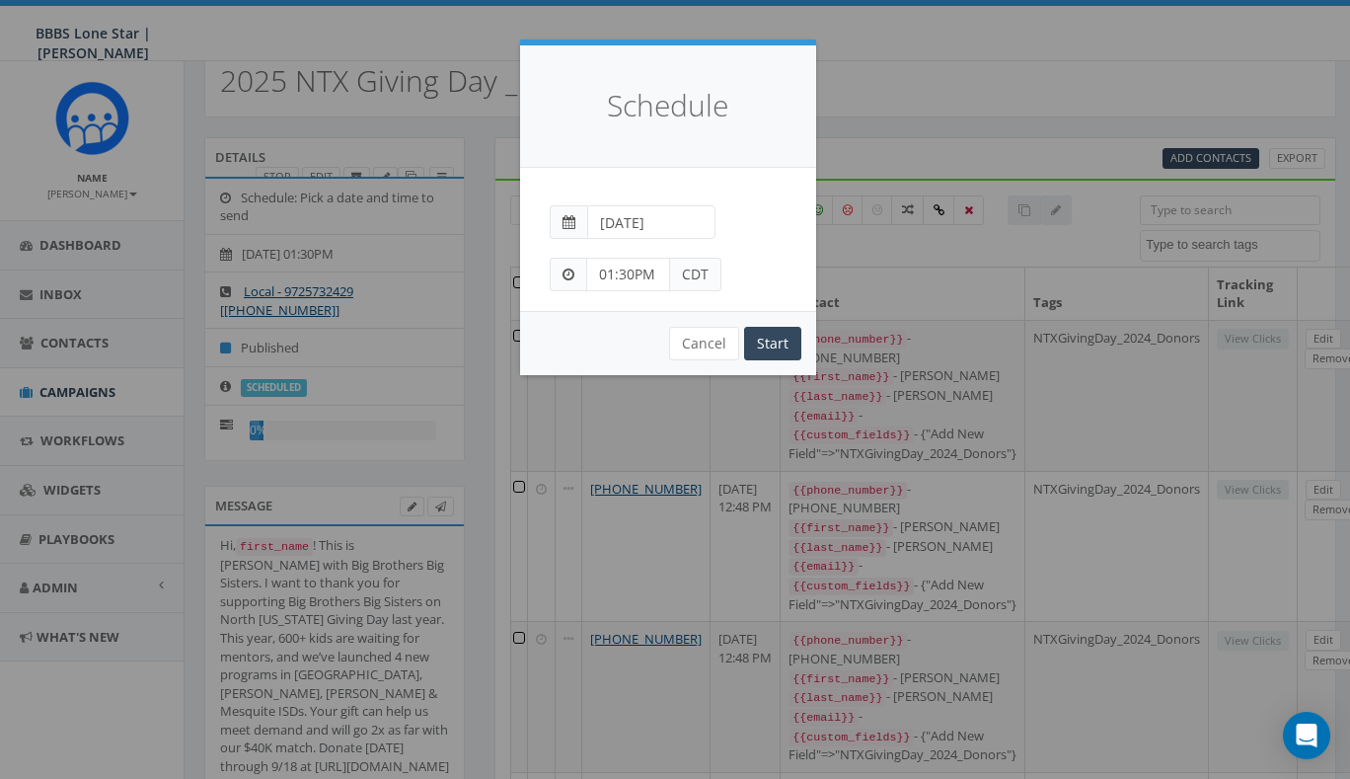
click at [787, 188] on div "2025-09-09" at bounding box center [668, 214] width 266 height 52
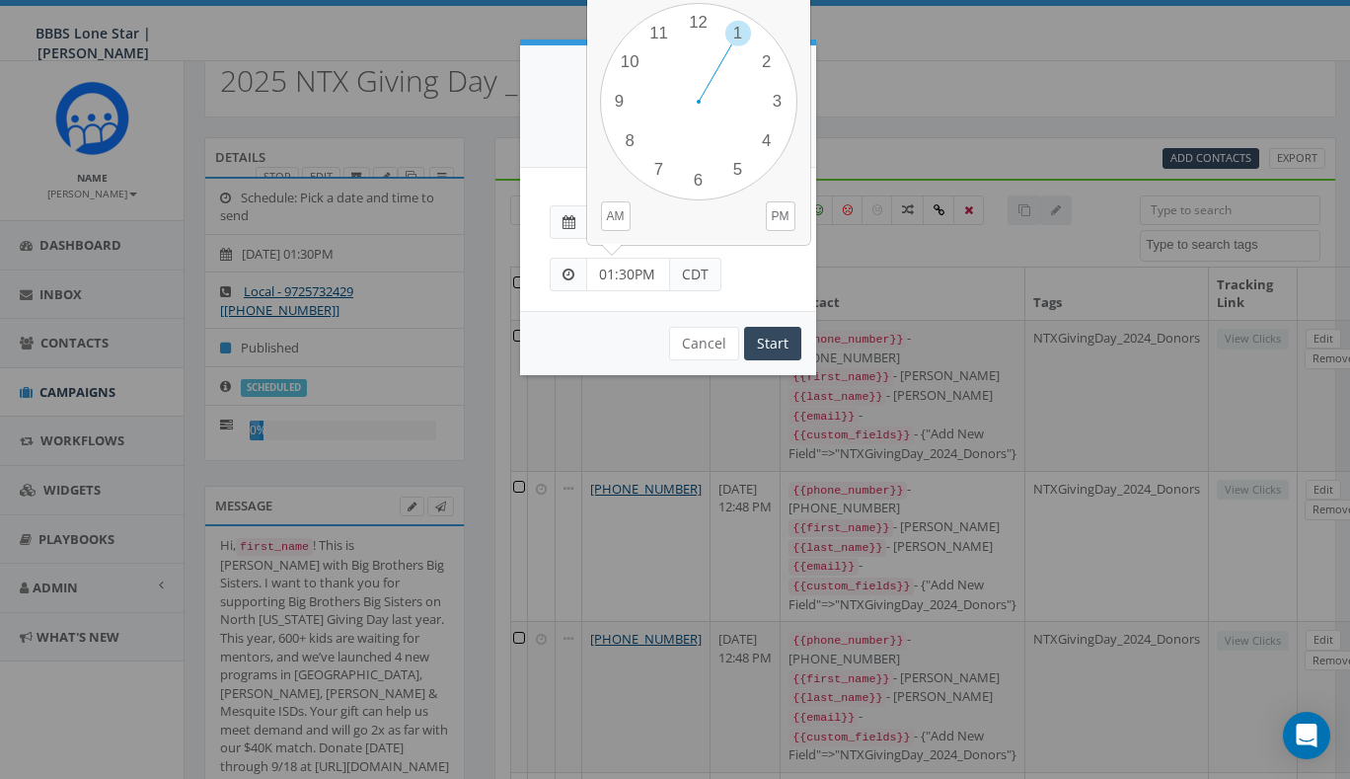
click at [654, 274] on input "01:30PM" at bounding box center [628, 275] width 84 height 34
click at [631, 271] on input "01:30PM" at bounding box center [628, 275] width 84 height 34
type input "01:45PM"
click at [765, 339] on input "Start" at bounding box center [772, 344] width 57 height 34
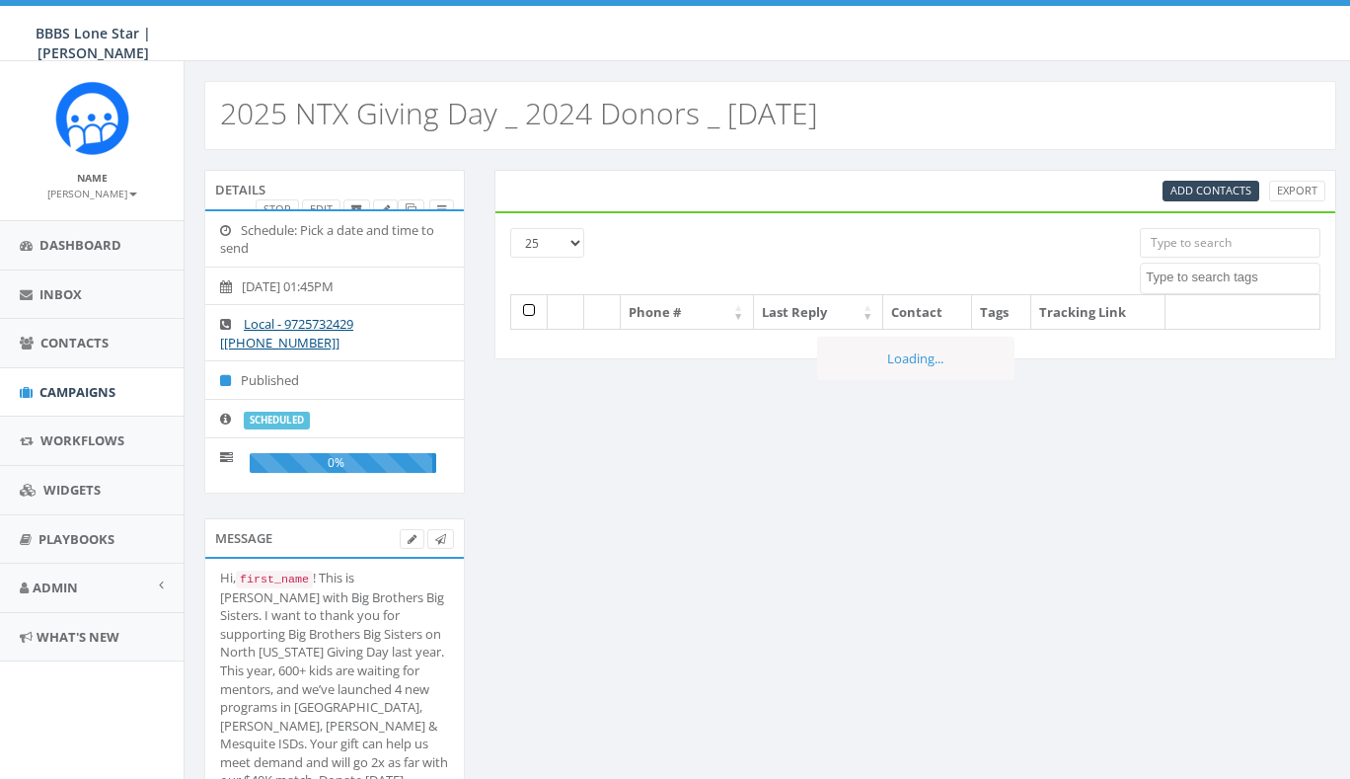
select select
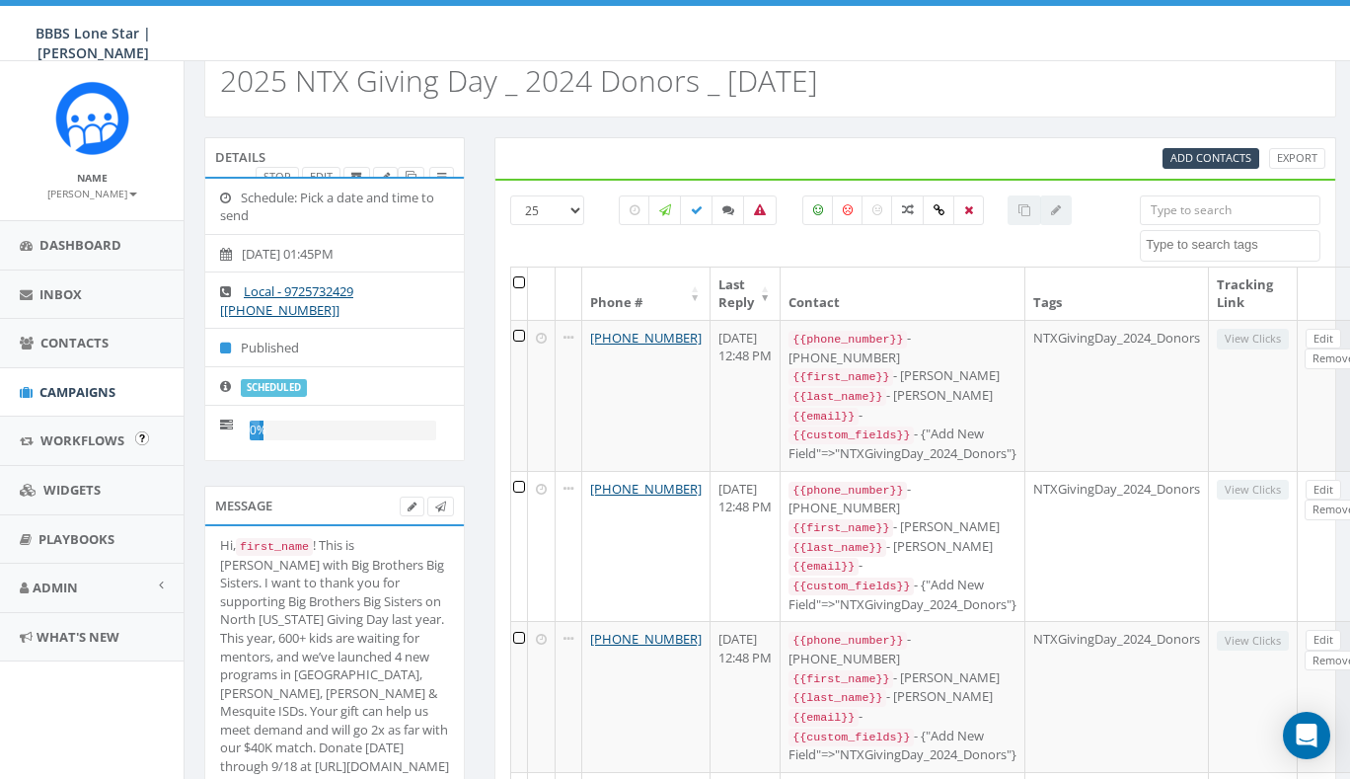
click at [73, 394] on span "Campaigns" at bounding box center [77, 392] width 76 height 18
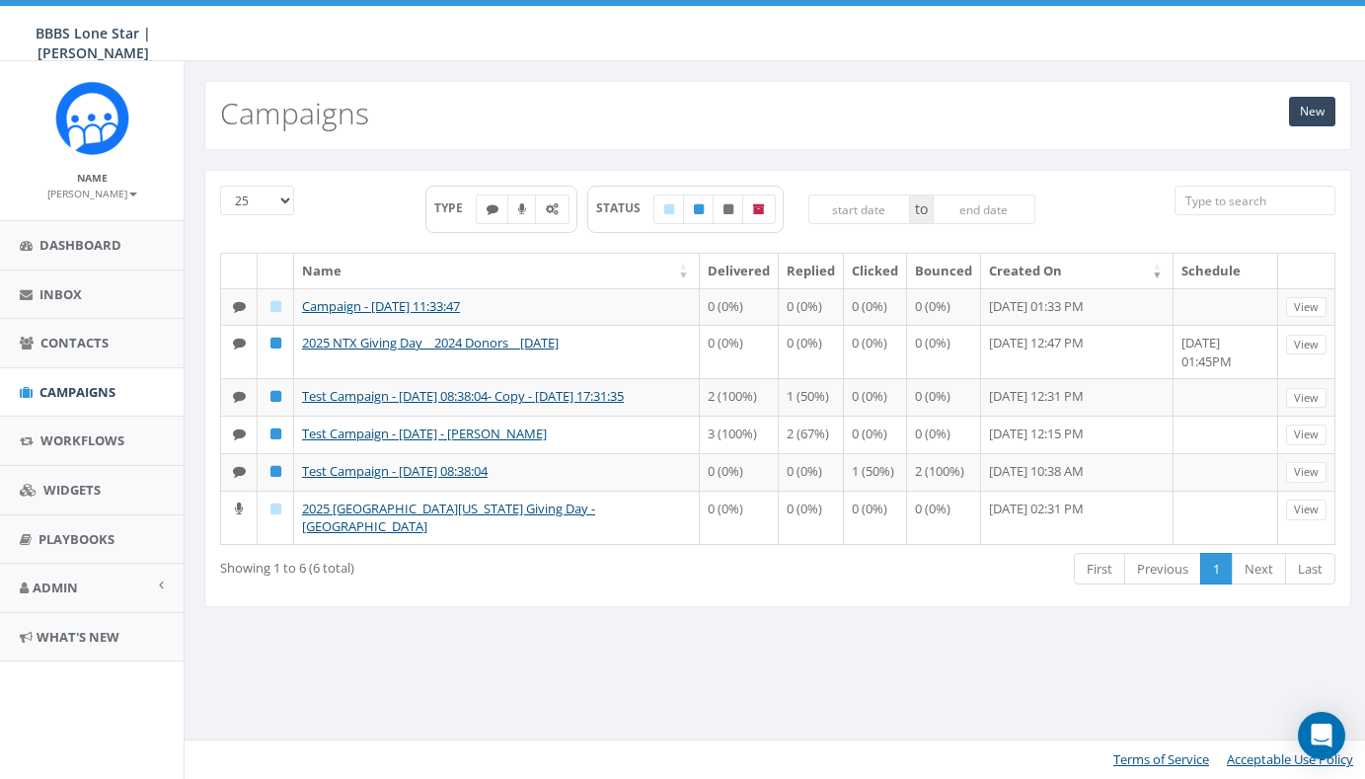
click at [528, 577] on div "Showing 1 to 6 (6 total)" at bounding box center [443, 564] width 447 height 27
click at [949, 651] on div "25 50 100 TYPE STATUS to Name Delivered Replied Clicked Bounced Created On Sche…" at bounding box center [778, 400] width 1186 height 501
click at [496, 591] on div "Showing 1 to 6 (6 total) First Previous 1 Next Last" at bounding box center [777, 571] width 1145 height 40
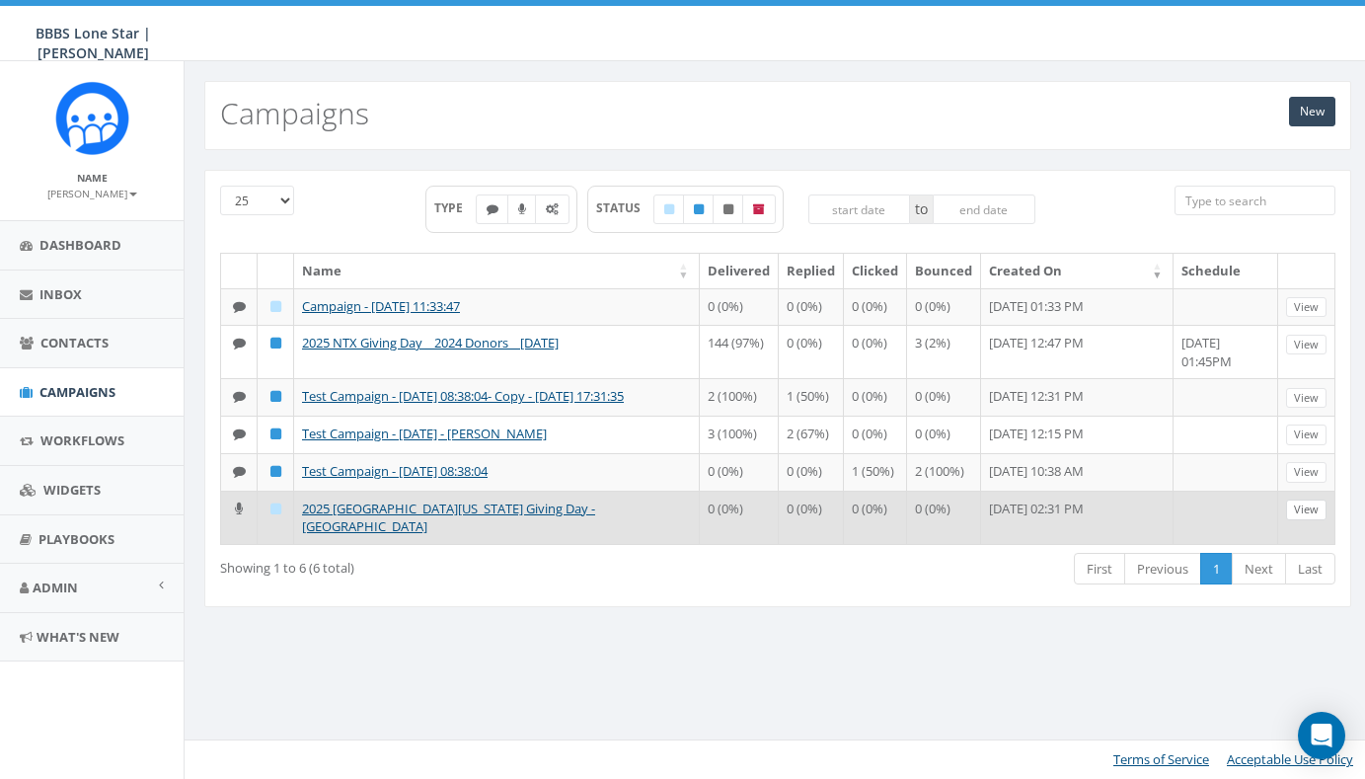
click at [1311, 520] on link "View" at bounding box center [1306, 509] width 40 height 21
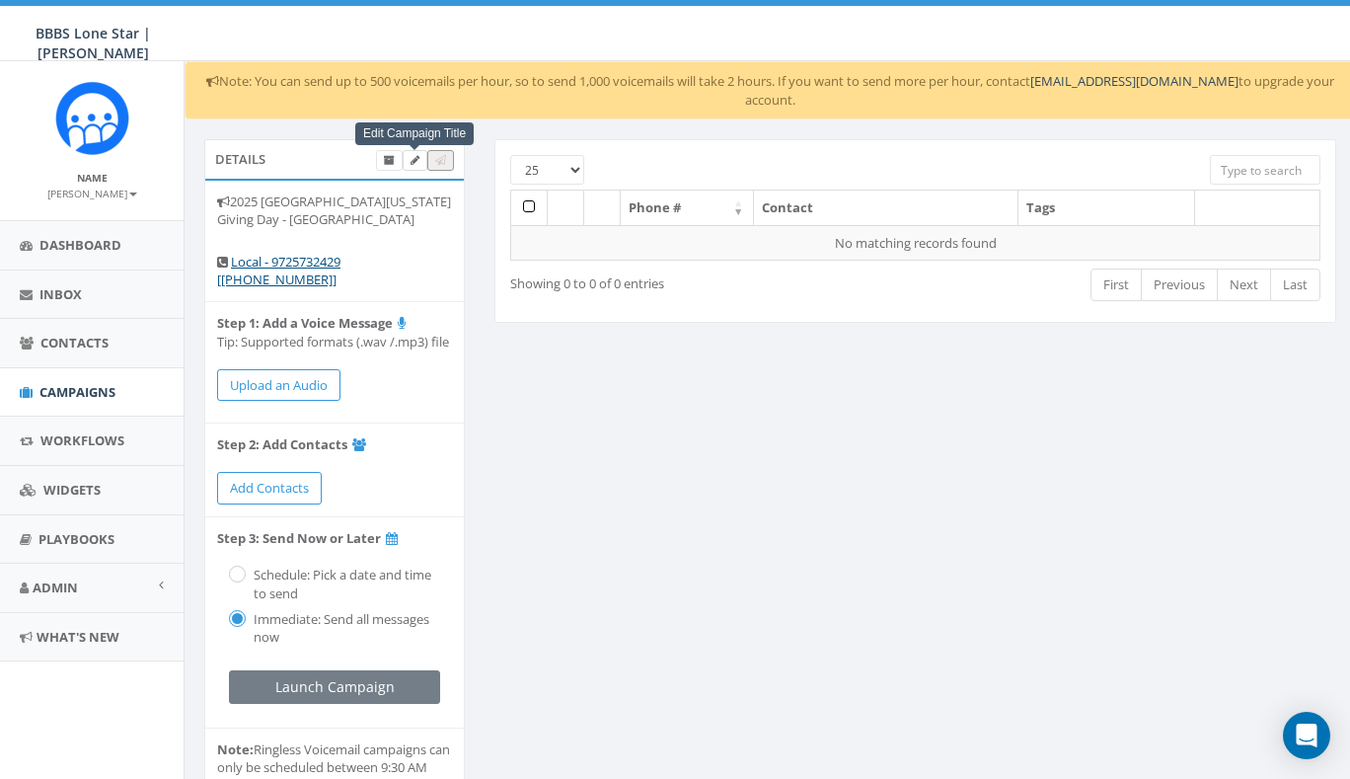
click at [411, 155] on icon at bounding box center [415, 160] width 9 height 11
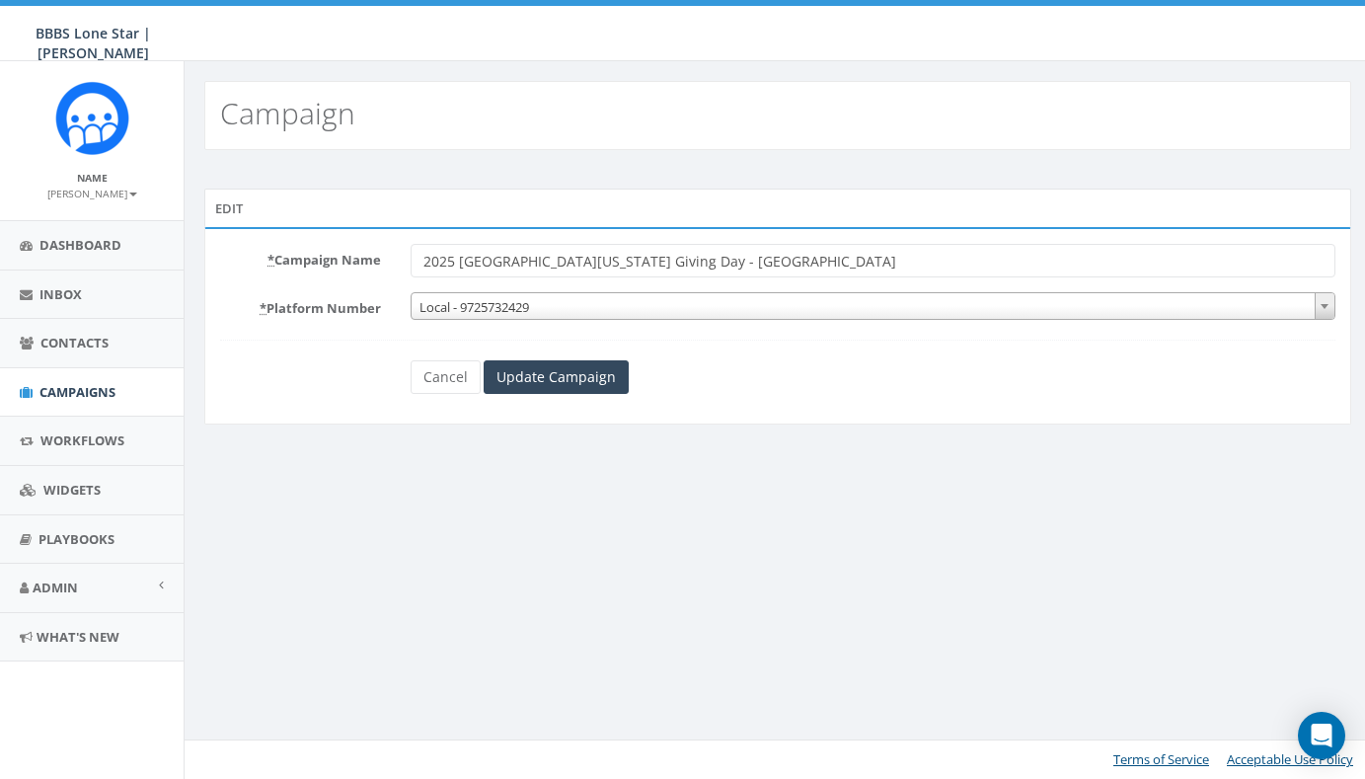
click at [743, 265] on input "2025 [GEOGRAPHIC_DATA][US_STATE] Giving Day - [GEOGRAPHIC_DATA]" at bounding box center [873, 261] width 925 height 34
drag, startPoint x: 461, startPoint y: 260, endPoint x: 745, endPoint y: 276, distance: 284.7
click at [745, 276] on form "* Campaign Name 2025 [GEOGRAPHIC_DATA][US_STATE] Giving Day - [GEOGRAPHIC_DATA]…" at bounding box center [777, 319] width 1115 height 150
type input "2025 NTX Giving Day - Ringless VM - Lapsed Donors"
click at [546, 382] on input "Update Campaign" at bounding box center [556, 377] width 145 height 34
